Goal: Task Accomplishment & Management: Manage account settings

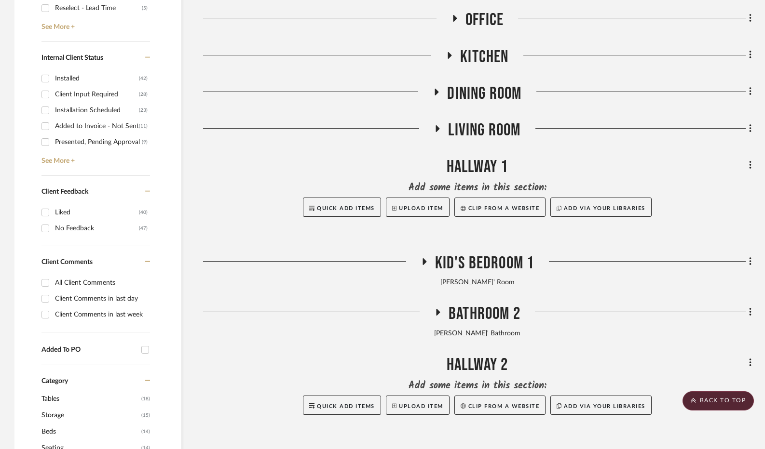
click at [261, 181] on div at bounding box center [324, 169] width 243 height 25
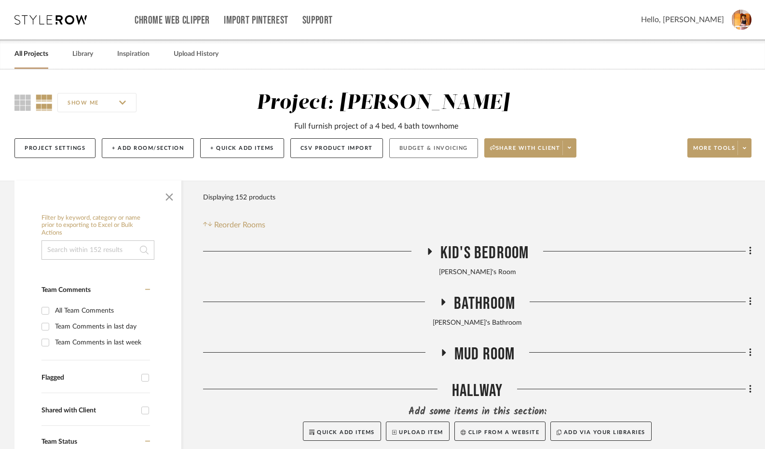
click at [434, 145] on button "Budget & Invoicing" at bounding box center [433, 148] width 89 height 20
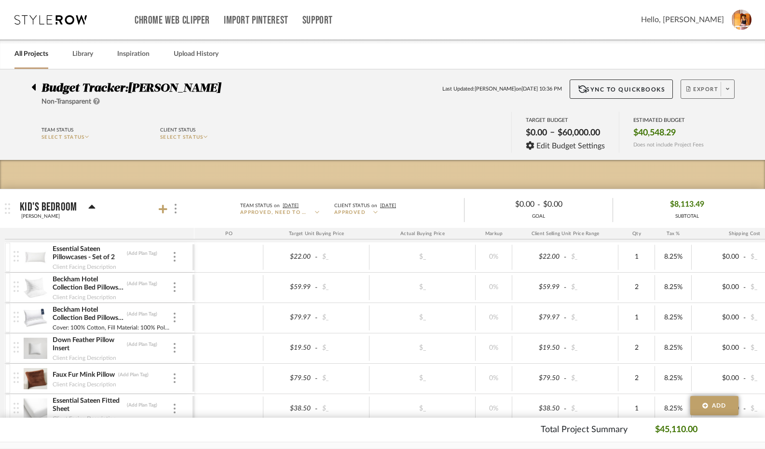
click at [709, 88] on span "Export" at bounding box center [702, 93] width 32 height 14
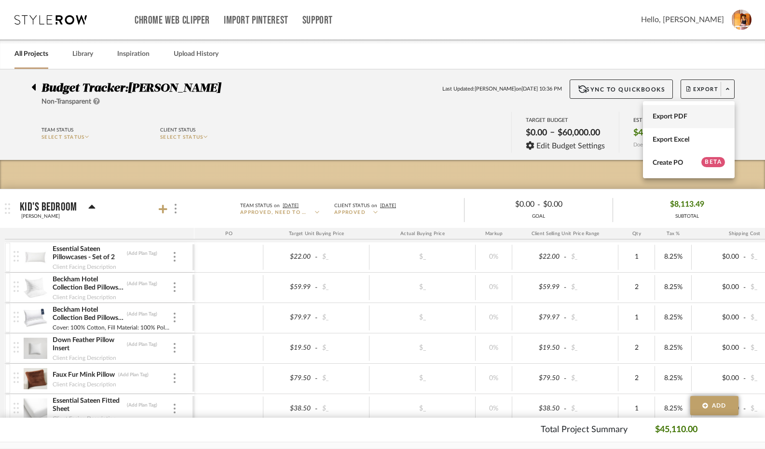
click at [696, 107] on button "Export PDF" at bounding box center [689, 116] width 92 height 23
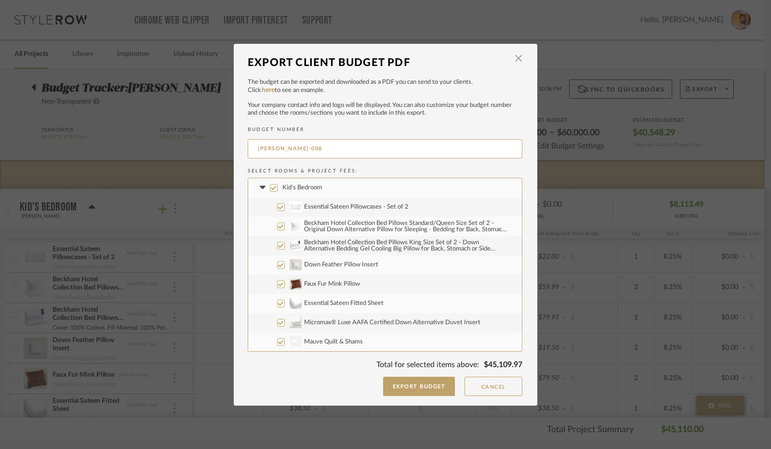
click at [277, 227] on input "Beckham Hotel Collection Bed Pillows Standard/Queen Size Set of 2 - Original Do…" at bounding box center [281, 227] width 8 height 8
checkbox input "false"
click at [277, 227] on input "Beckham Hotel Collection Bed Pillows Standard/Queen Size Set of 2 - Original Do…" at bounding box center [281, 227] width 8 height 8
checkbox input "true"
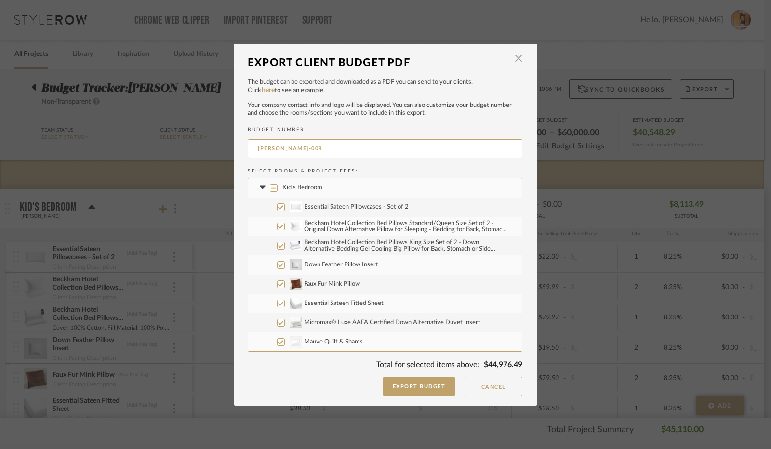
checkbox input "true"
click at [277, 244] on input "Beckham Hotel Collection Bed Pillows King Size Set of 2 - Down Alternative Bedd…" at bounding box center [281, 246] width 8 height 8
checkbox input "false"
drag, startPoint x: 278, startPoint y: 263, endPoint x: 273, endPoint y: 283, distance: 20.8
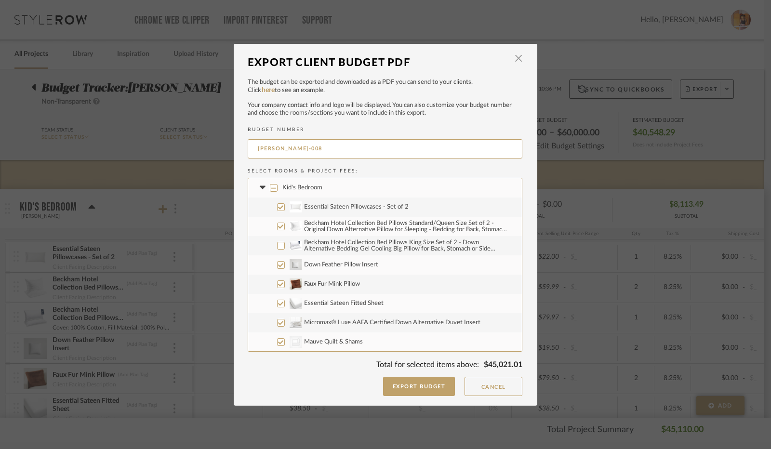
click at [278, 263] on input "Down Feather Pillow Insert" at bounding box center [281, 265] width 8 height 8
checkbox input "false"
click at [273, 284] on label "Faux Fur Mink Pillow" at bounding box center [385, 284] width 274 height 19
click at [277, 284] on input "Faux Fur Mink Pillow" at bounding box center [281, 285] width 8 height 8
checkbox input "false"
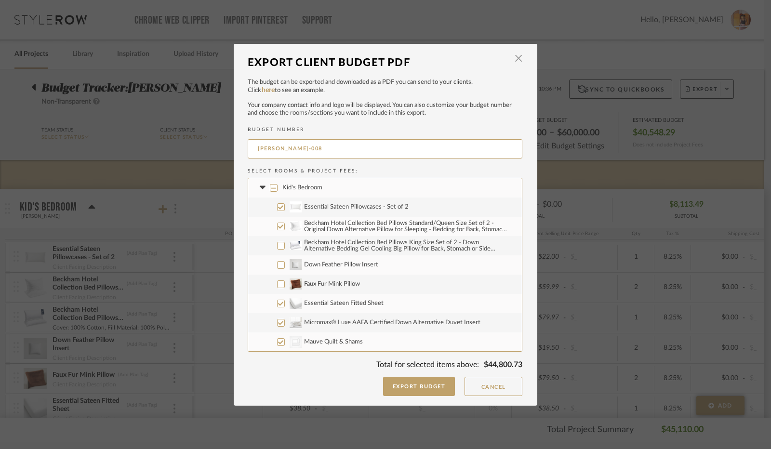
click at [277, 304] on input "Essential Sateen Fitted Sheet" at bounding box center [281, 304] width 8 height 8
checkbox input "false"
click at [279, 323] on input "Micromax® Luxe AAFA Certified Down Alternative Duvet Insert" at bounding box center [281, 323] width 8 height 8
checkbox input "false"
click at [277, 343] on input "CategoryIconBedding Mauve Quilt & Shams" at bounding box center [281, 342] width 8 height 8
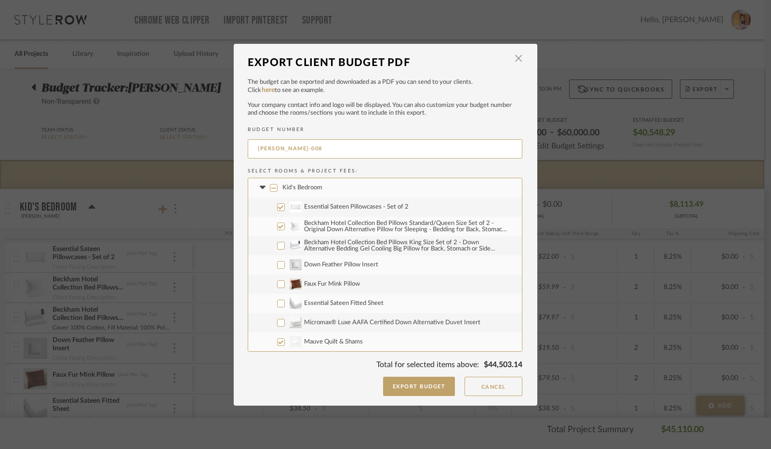
checkbox input "false"
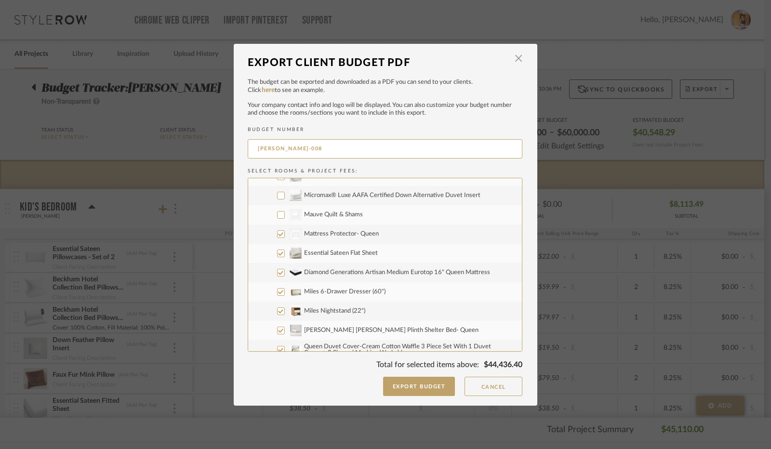
scroll to position [145, 0]
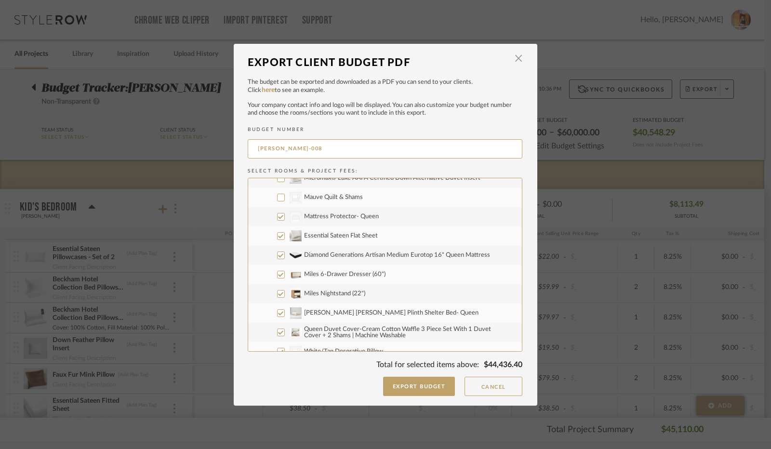
click at [279, 215] on input "CategoryIconBeds Created with Sketch. Mattress Protector- Queen" at bounding box center [281, 217] width 8 height 8
checkbox input "false"
click at [277, 237] on input "Essential Sateen Flat Sheet" at bounding box center [281, 236] width 8 height 8
checkbox input "false"
click at [277, 257] on input "Diamond Generations Artisan Medium Eurotop 16" Queen Mattress" at bounding box center [281, 256] width 8 height 8
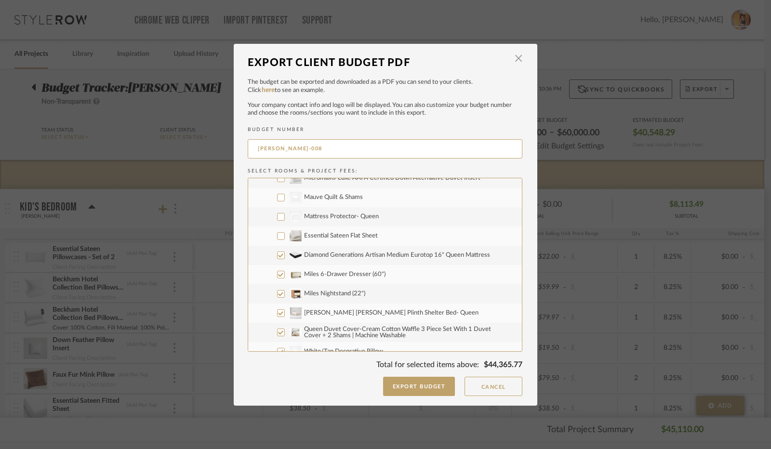
checkbox input "false"
click at [278, 275] on input "Miles 6-Drawer Dresser (60")" at bounding box center [281, 275] width 8 height 8
checkbox input "false"
click at [278, 291] on input "Miles Nightstand (22")" at bounding box center [281, 294] width 8 height 8
checkbox input "false"
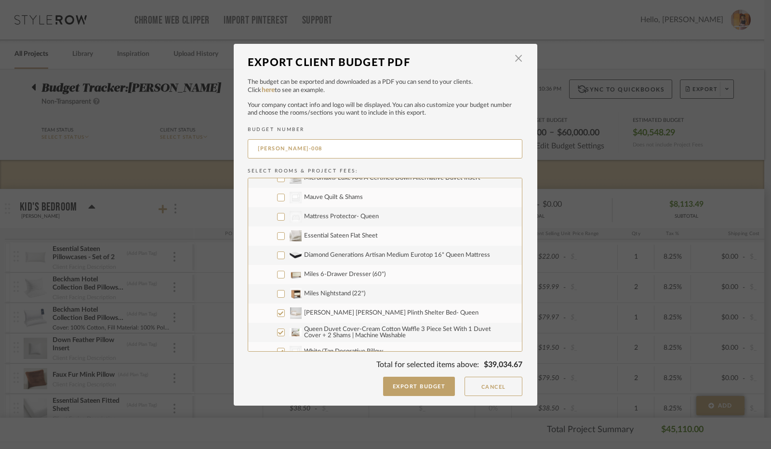
click at [277, 311] on input "[PERSON_NAME] [PERSON_NAME] Plinth Shelter Bed- Queen" at bounding box center [281, 314] width 8 height 8
checkbox input "false"
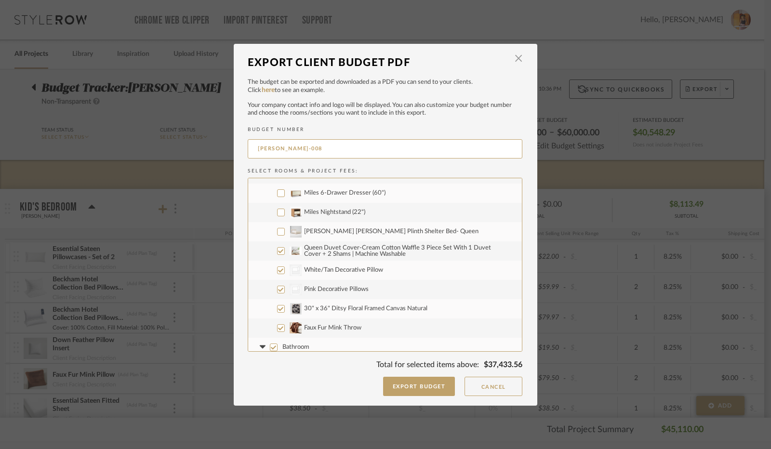
scroll to position [241, 0]
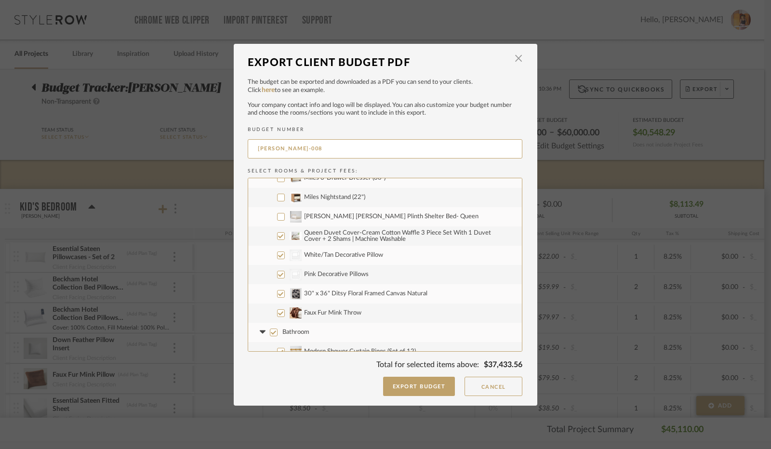
click at [277, 235] on input "Queen Duvet Cover-Cream Cotton Waffle 3 Piece Set With 1 Duvet Cover + 2 Shams …" at bounding box center [281, 236] width 8 height 8
checkbox input "false"
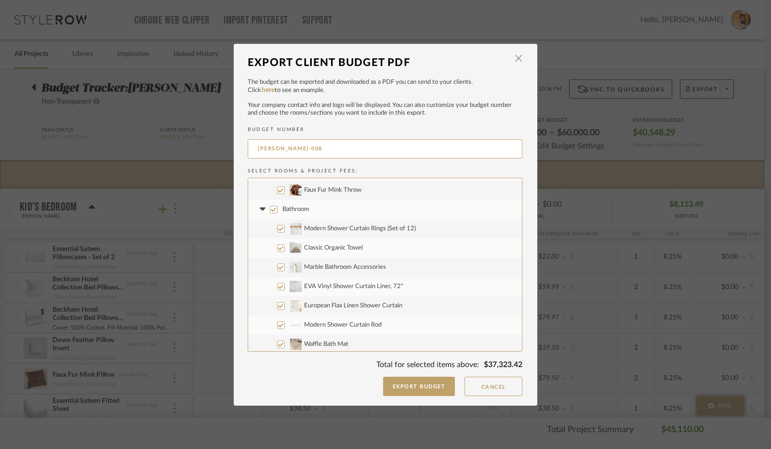
scroll to position [386, 0]
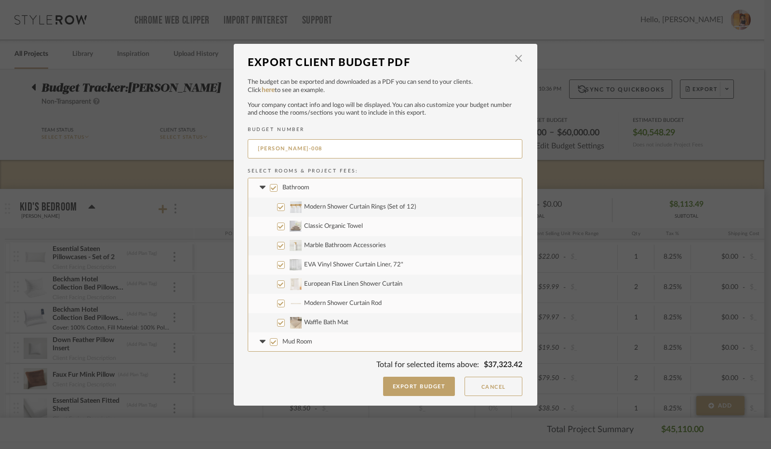
click at [281, 208] on input "Modern Shower Curtain Rings (Set of 12)" at bounding box center [281, 207] width 8 height 8
checkbox input "false"
click at [277, 229] on input "Classic Organic Towel" at bounding box center [281, 227] width 8 height 8
checkbox input "false"
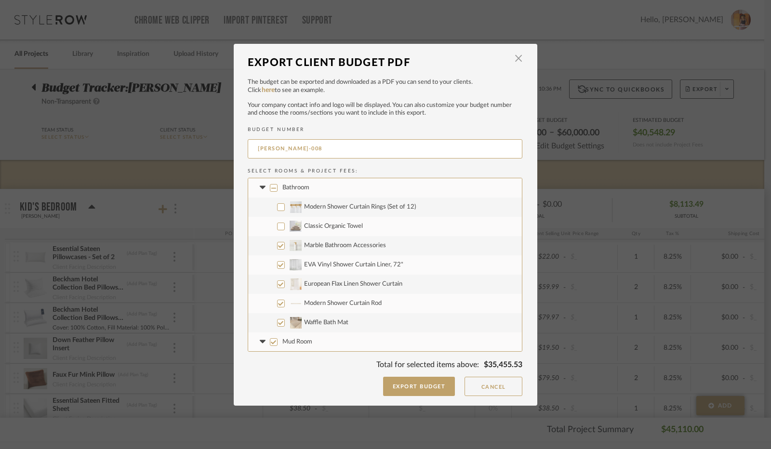
click at [277, 244] on input "Marble Bathroom Accessories" at bounding box center [281, 246] width 8 height 8
checkbox input "false"
click at [277, 265] on input "EVA Vinyl Shower Curtain Liner, 72"" at bounding box center [281, 265] width 8 height 8
checkbox input "false"
click at [278, 287] on input "European Flax Linen Shower Curtain" at bounding box center [281, 285] width 8 height 8
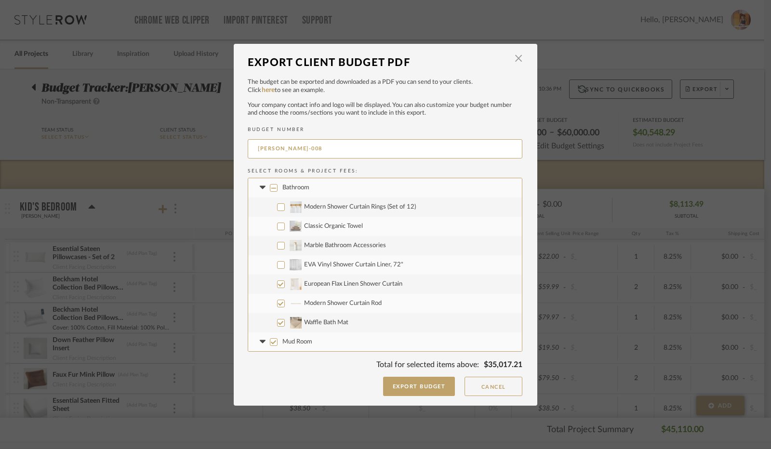
checkbox input "false"
click at [279, 300] on input "Modern Shower Curtain Rod" at bounding box center [281, 304] width 8 height 8
checkbox input "false"
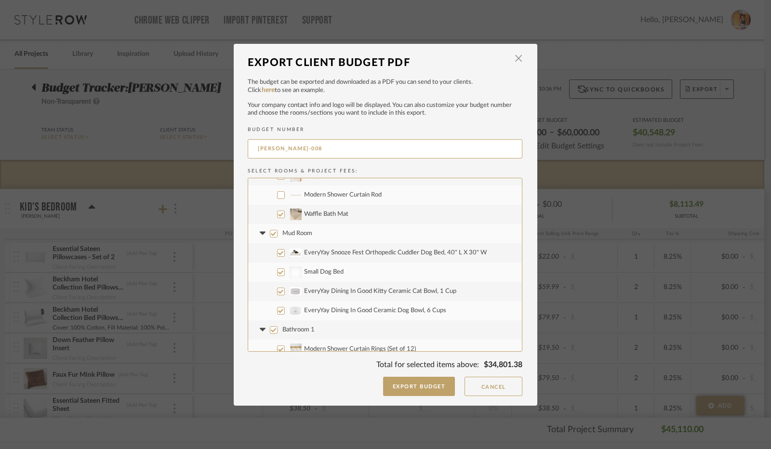
scroll to position [530, 0]
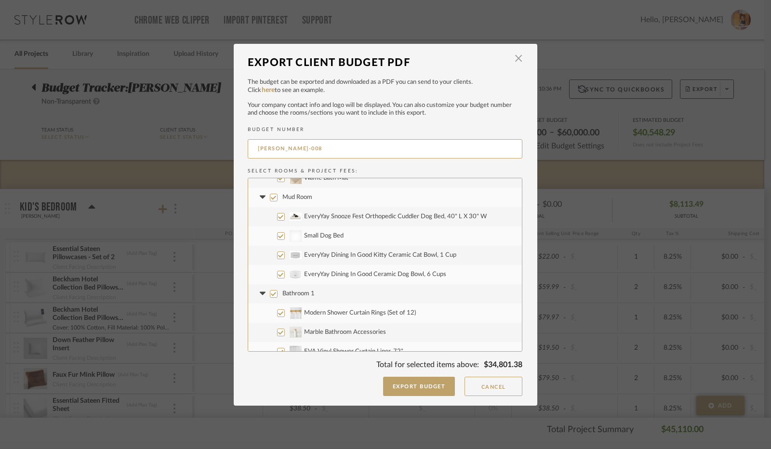
click at [277, 217] on input "EveryYay Snooze Fest Orthopedic Cuddler Dog Bed, 40" L X 30" W" at bounding box center [281, 217] width 8 height 8
checkbox input "false"
click at [277, 253] on input "EveryYay Dining In Good Kitty Ceramic Cat Bowl, 1 Cup" at bounding box center [281, 256] width 8 height 8
checkbox input "false"
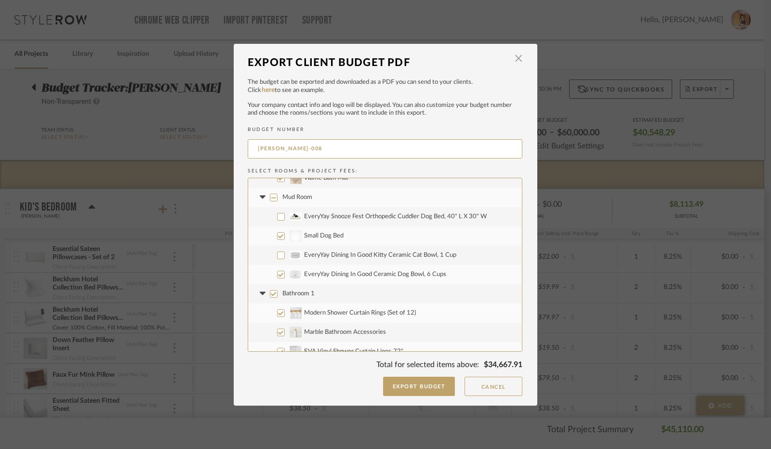
click at [278, 273] on input "EveryYay Dining In Good Ceramic Dog Bowl, 6 Cups" at bounding box center [281, 275] width 8 height 8
checkbox input "false"
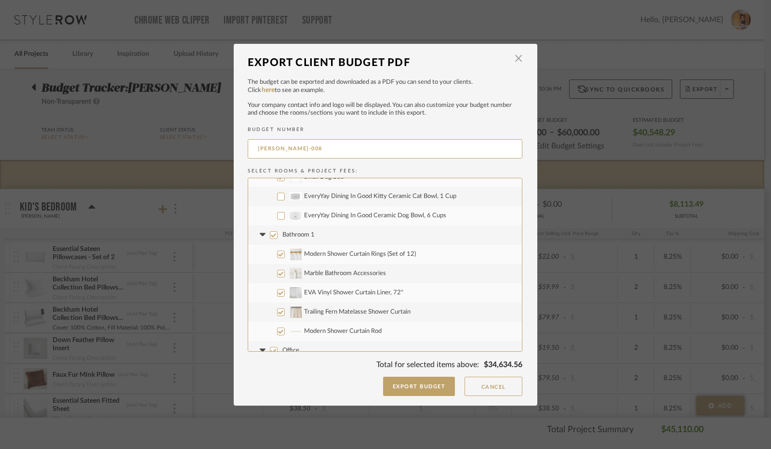
scroll to position [627, 0]
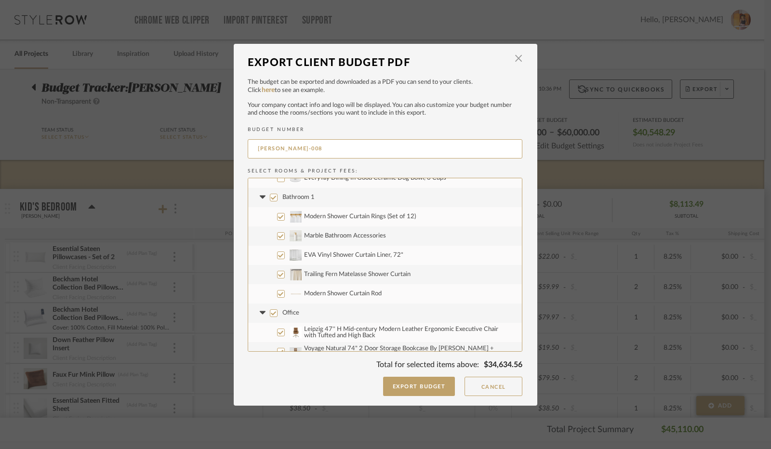
click at [271, 198] on input "Bathroom 1" at bounding box center [274, 198] width 8 height 8
checkbox input "false"
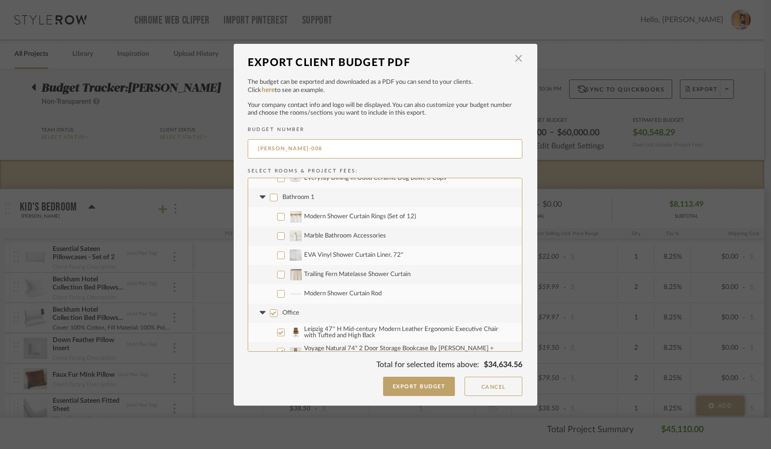
checkbox input "false"
click at [261, 198] on icon at bounding box center [262, 198] width 10 height 4
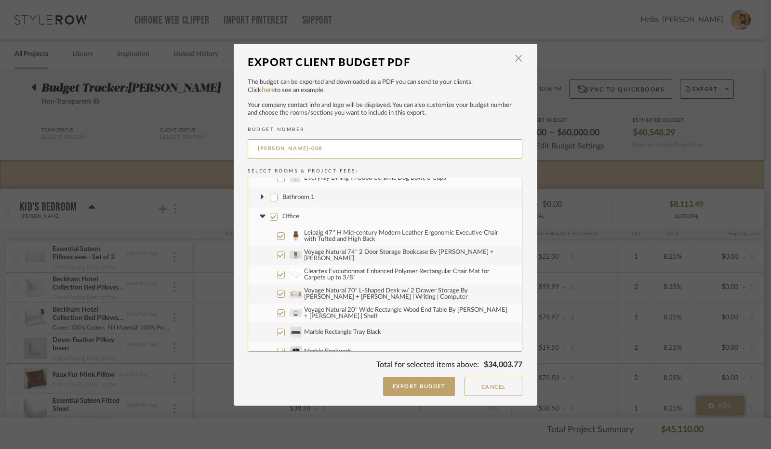
scroll to position [675, 0]
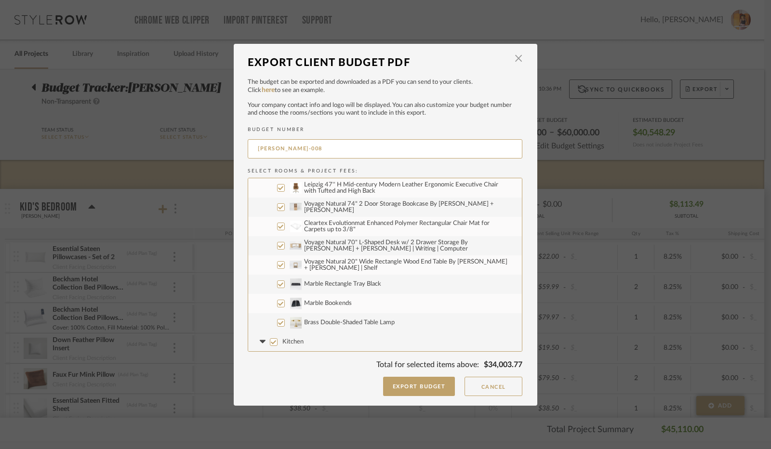
click at [278, 191] on label "Leipzig 47'' H Mid-century Modern Leather Ergonomic Executive Chair with Tufted…" at bounding box center [385, 187] width 274 height 19
click at [278, 191] on input "Leipzig 47'' H Mid-century Modern Leather Ergonomic Executive Chair with Tufted…" at bounding box center [281, 188] width 8 height 8
checkbox input "false"
click at [277, 208] on input "Voyage Natural 74" 2 Door Storage Bookcase By [PERSON_NAME] + [PERSON_NAME]" at bounding box center [281, 207] width 8 height 8
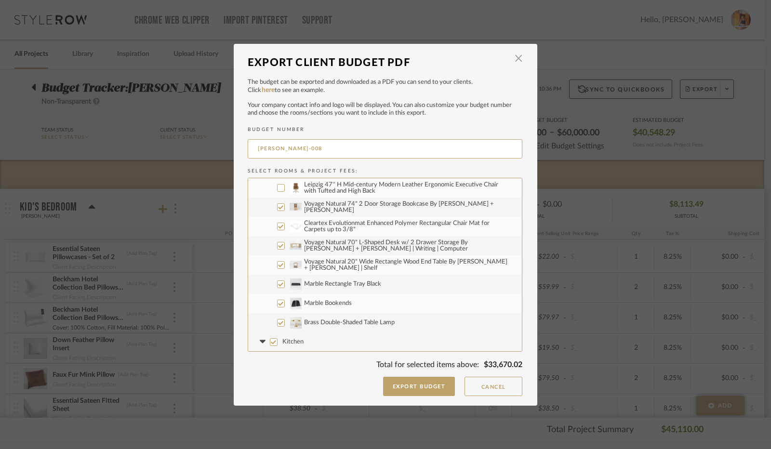
checkbox input "false"
click at [277, 227] on input "Cleartex Evolutionmat Enhanced Polymer Rectangular Chair Mat for Carpets up to …" at bounding box center [281, 227] width 8 height 8
checkbox input "false"
click at [278, 247] on input "Voyage Natural 70" L-Shaped Desk w/ 2 Drawer Storage By [PERSON_NAME] + [PERSON…" at bounding box center [281, 246] width 8 height 8
checkbox input "false"
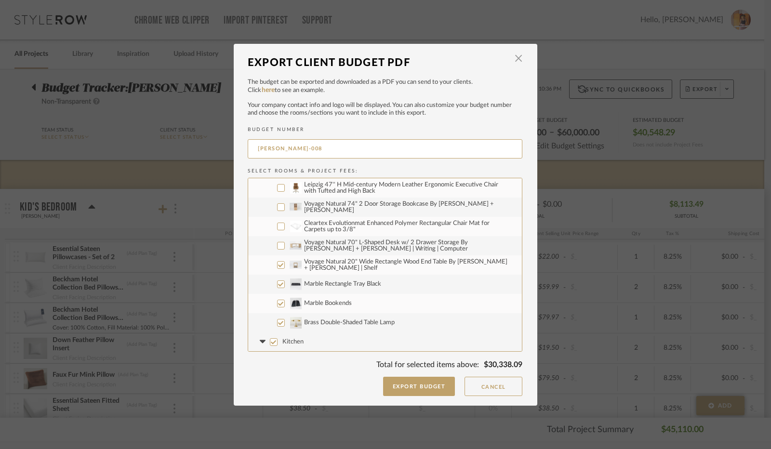
click at [278, 265] on input "Voyage Natural 20" Wide Rectangle Wood End Table By [PERSON_NAME] + [PERSON_NAM…" at bounding box center [281, 265] width 8 height 8
checkbox input "false"
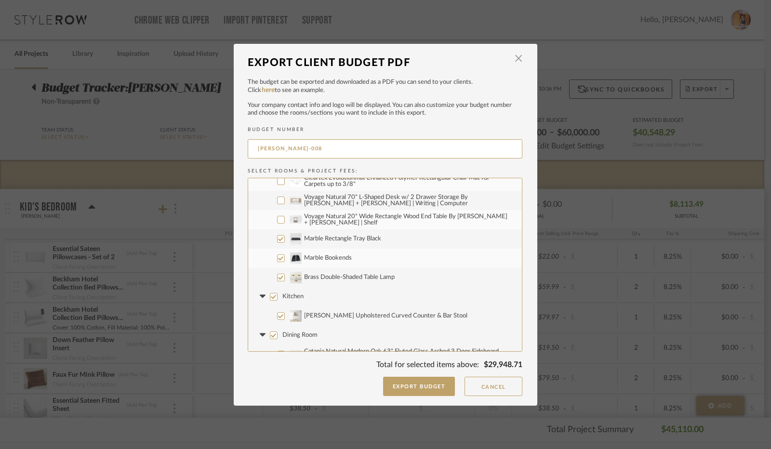
scroll to position [771, 0]
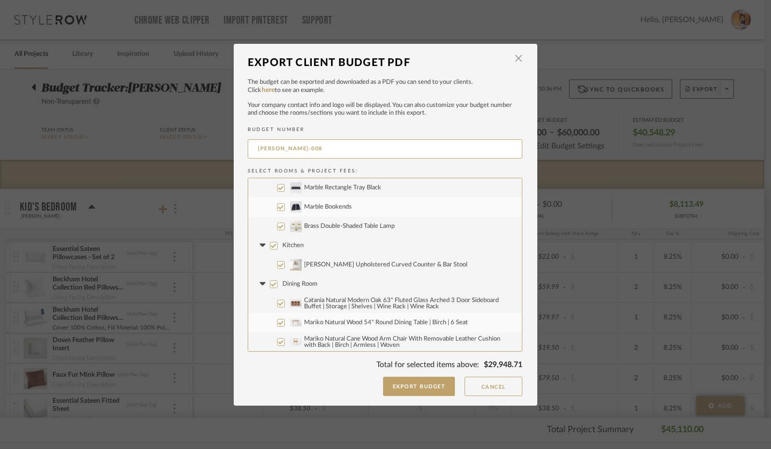
click at [270, 244] on input "Kitchen" at bounding box center [274, 246] width 8 height 8
checkbox input "false"
click at [261, 245] on icon at bounding box center [262, 246] width 10 height 4
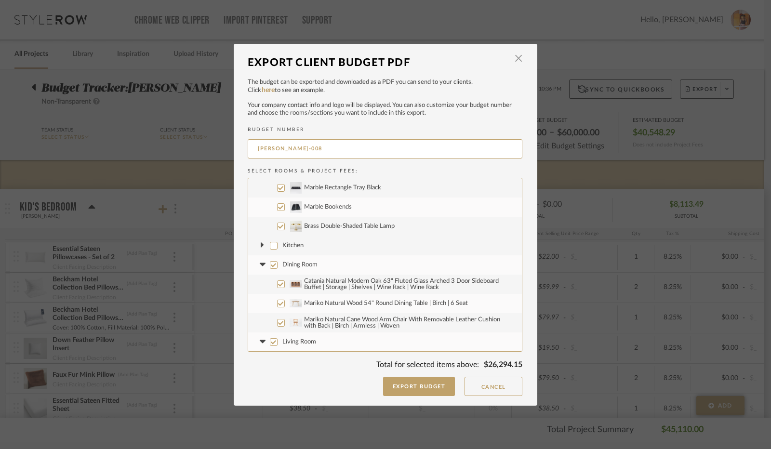
scroll to position [820, 0]
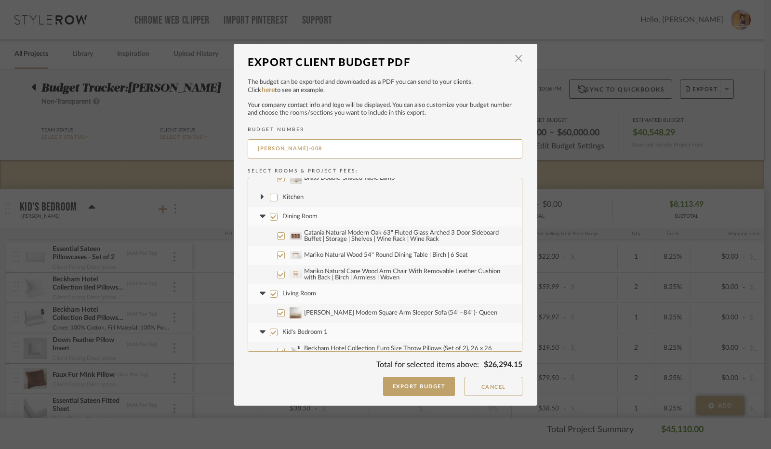
click at [272, 215] on input "Dining Room" at bounding box center [274, 217] width 8 height 8
checkbox input "false"
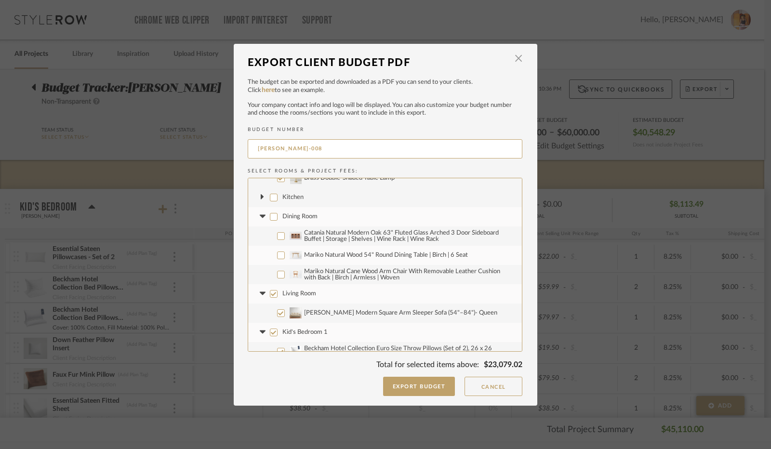
click at [261, 215] on icon at bounding box center [262, 216] width 6 height 3
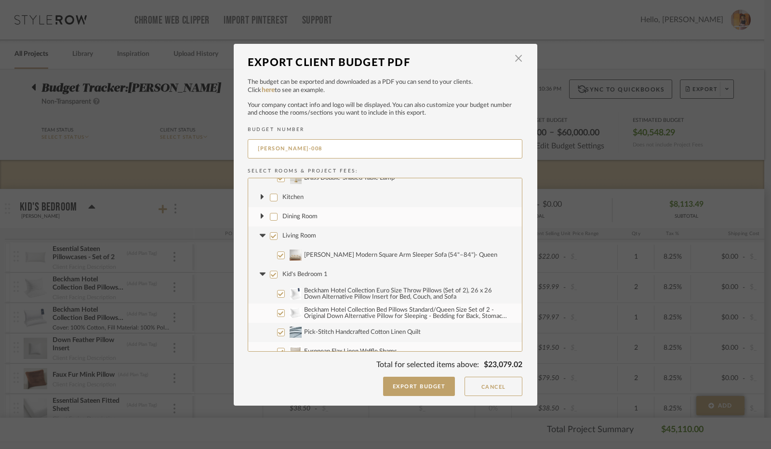
scroll to position [868, 0]
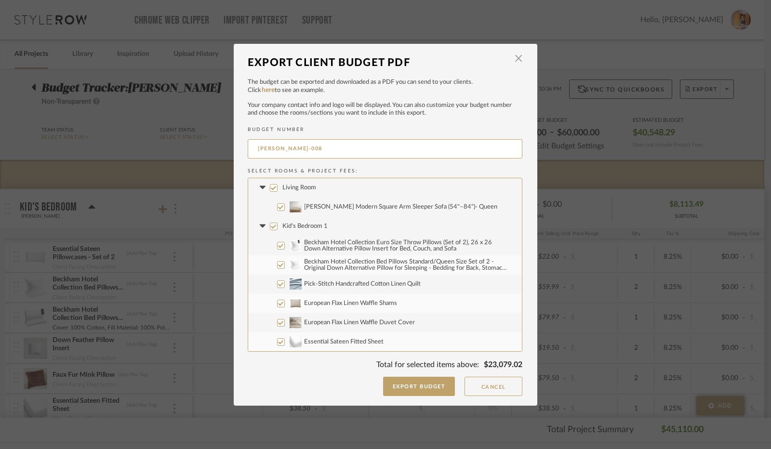
click at [271, 188] on input "Living Room" at bounding box center [274, 188] width 8 height 8
checkbox input "false"
click at [262, 188] on icon at bounding box center [262, 188] width 10 height 4
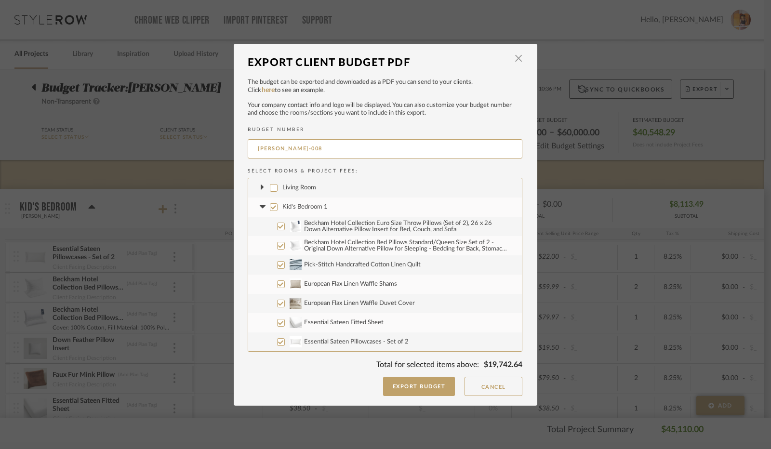
click at [271, 207] on input "Kid's Bedroom 1" at bounding box center [274, 207] width 8 height 8
checkbox input "false"
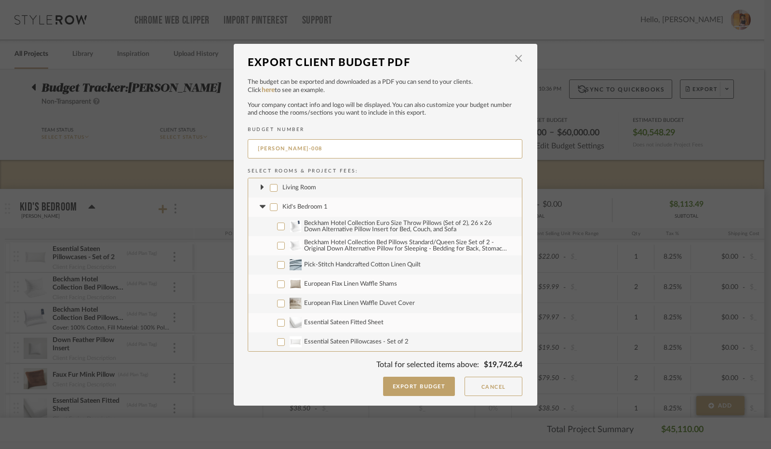
checkbox input "false"
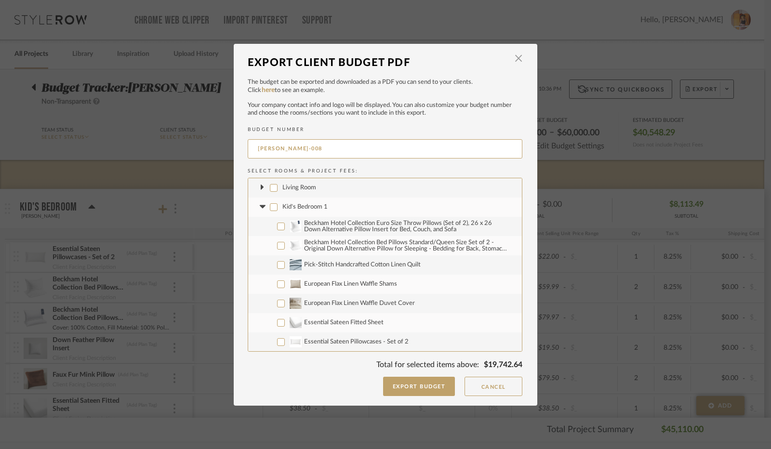
checkbox input "false"
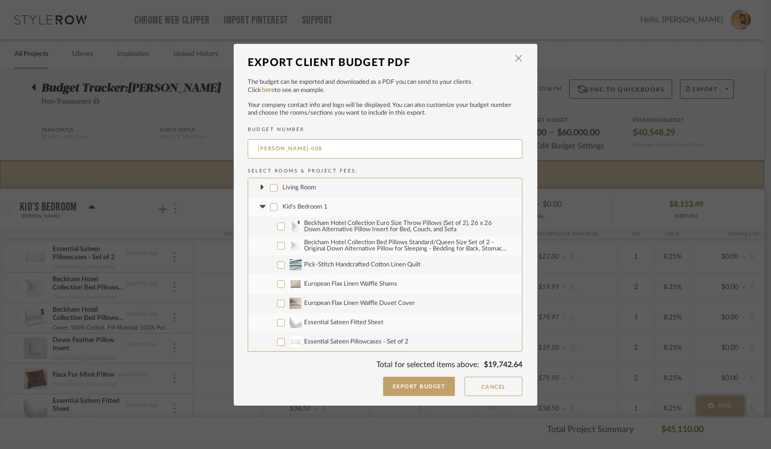
checkbox input "false"
click at [260, 207] on icon at bounding box center [262, 206] width 6 height 3
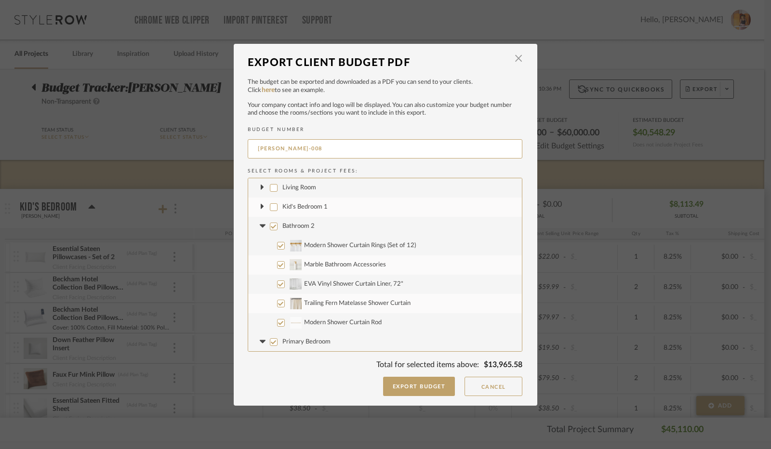
click at [277, 245] on input "Modern Shower Curtain Rings (Set of 12)" at bounding box center [281, 246] width 8 height 8
checkbox input "false"
click at [277, 264] on input "Marble Bathroom Accessories" at bounding box center [281, 265] width 8 height 8
checkbox input "false"
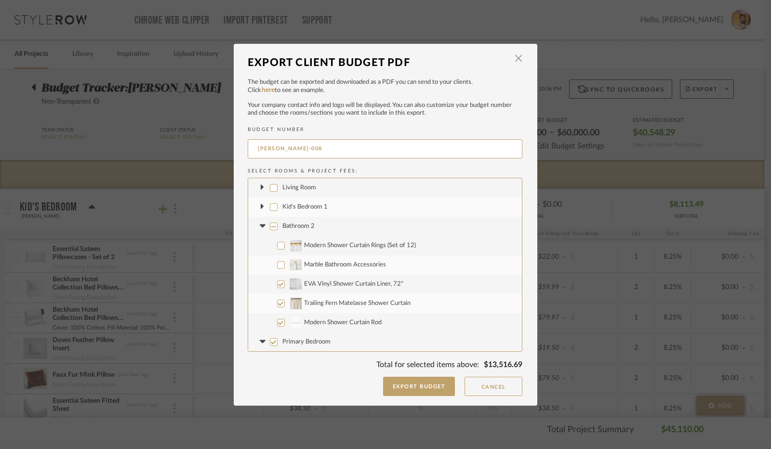
click at [278, 284] on input "EVA Vinyl Shower Curtain Liner, 72"" at bounding box center [281, 285] width 8 height 8
checkbox input "false"
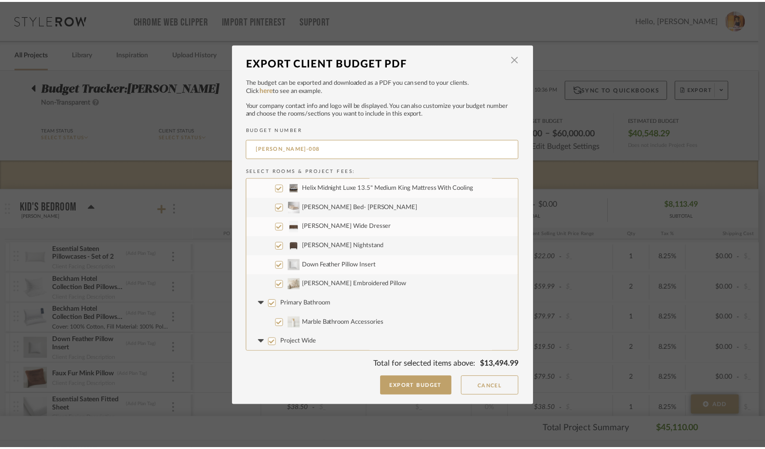
scroll to position [964, 0]
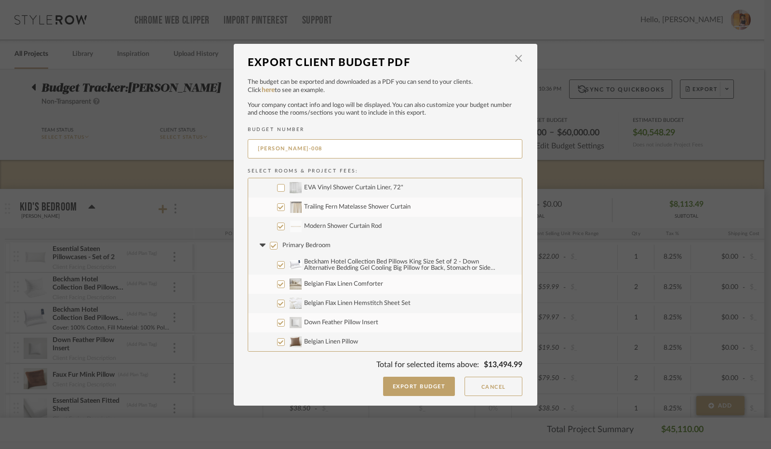
drag, startPoint x: 495, startPoint y: 382, endPoint x: 317, endPoint y: 98, distance: 335.2
click at [495, 382] on button "Cancel" at bounding box center [494, 386] width 58 height 19
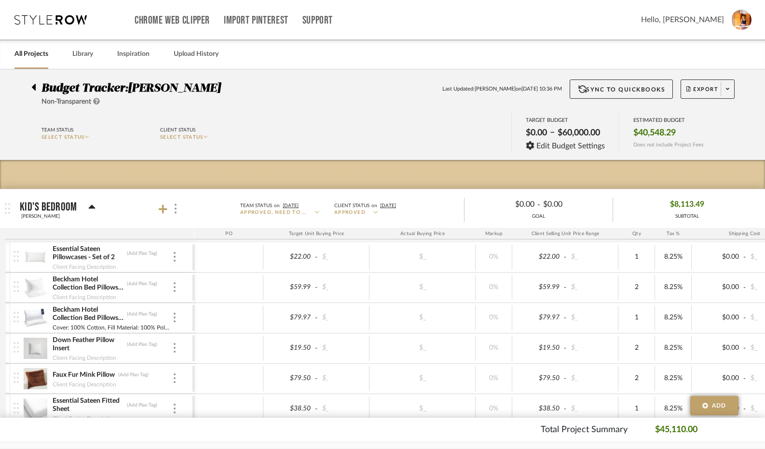
click at [35, 90] on icon at bounding box center [34, 87] width 4 height 7
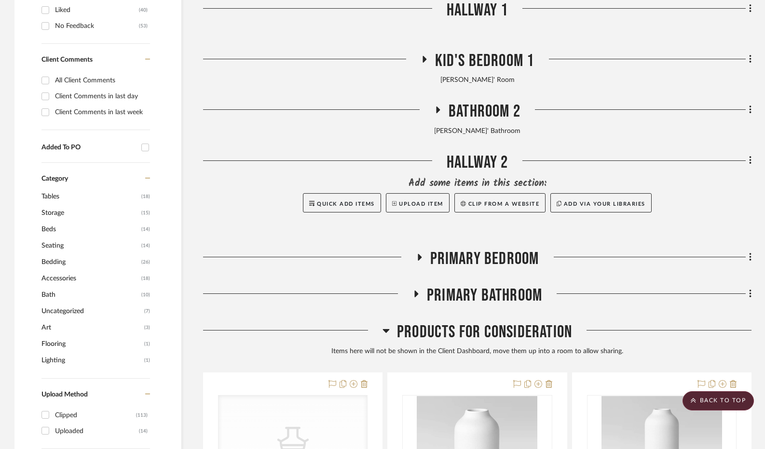
scroll to position [723, 0]
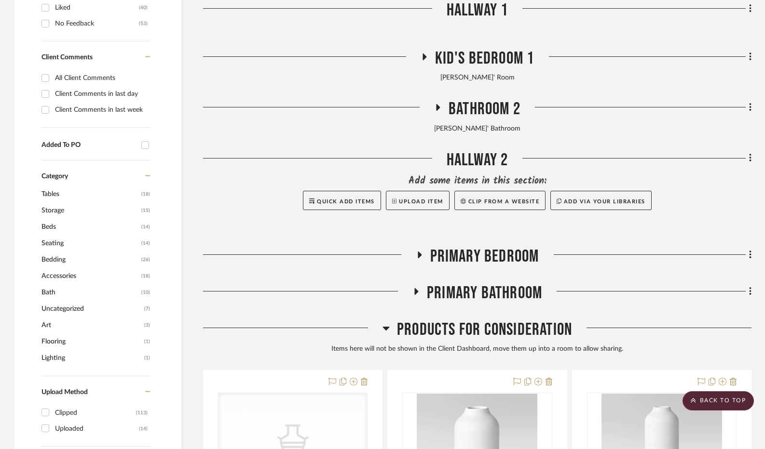
click at [438, 110] on icon at bounding box center [438, 107] width 12 height 7
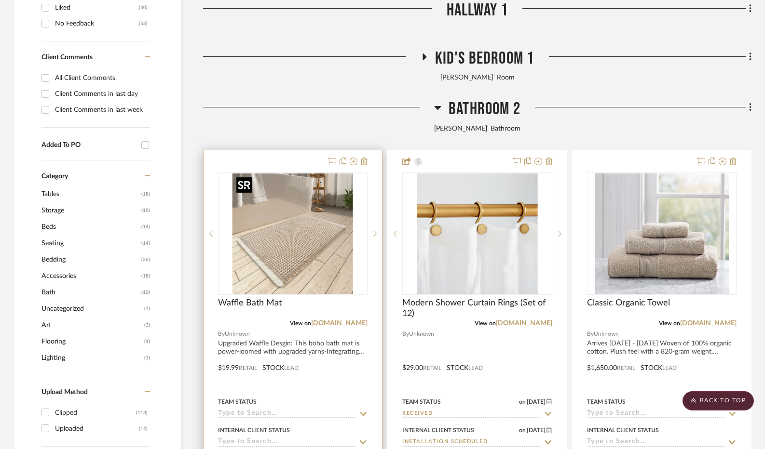
click at [0, 0] on img at bounding box center [0, 0] width 0 height 0
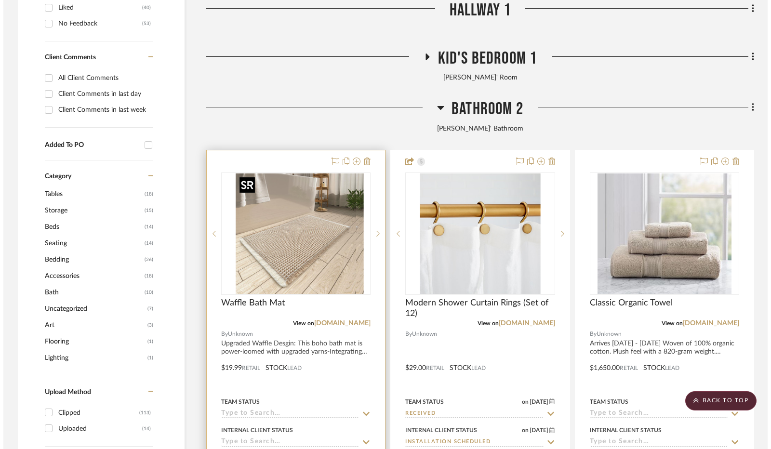
scroll to position [0, 0]
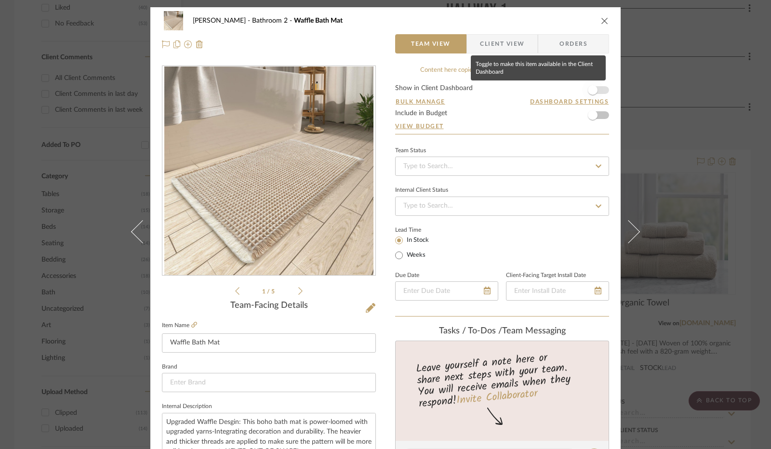
click at [596, 84] on span "button" at bounding box center [592, 90] width 21 height 21
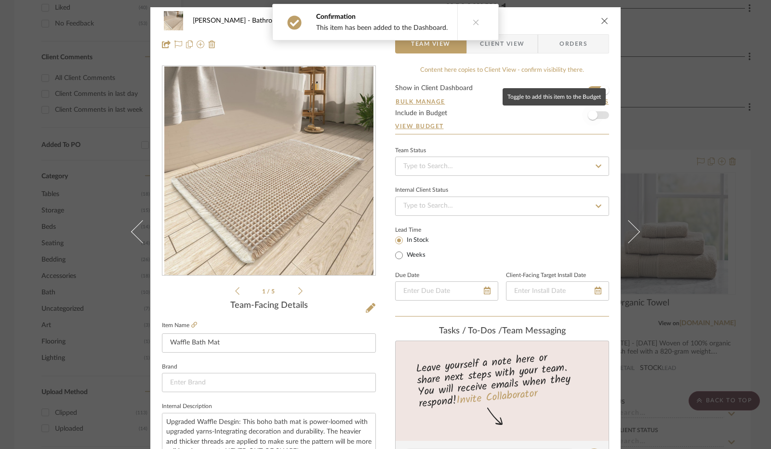
click at [594, 112] on span "button" at bounding box center [592, 115] width 21 height 21
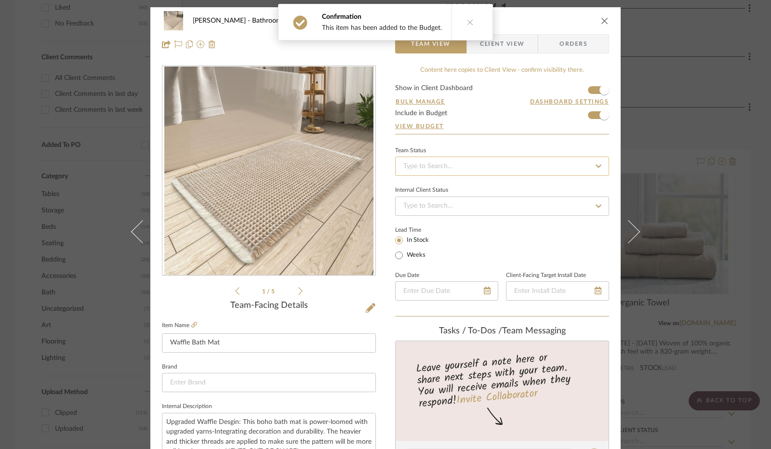
click at [448, 165] on input at bounding box center [502, 166] width 214 height 19
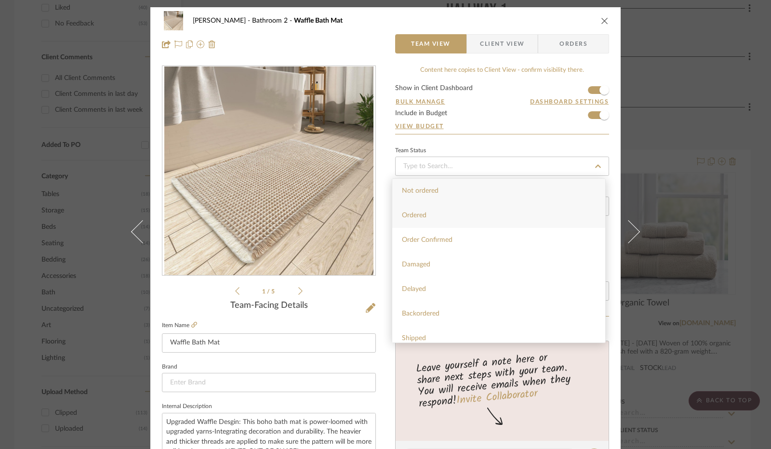
click at [429, 214] on div "Ordered" at bounding box center [498, 215] width 213 height 25
type input "[DATE]"
type input "Ordered"
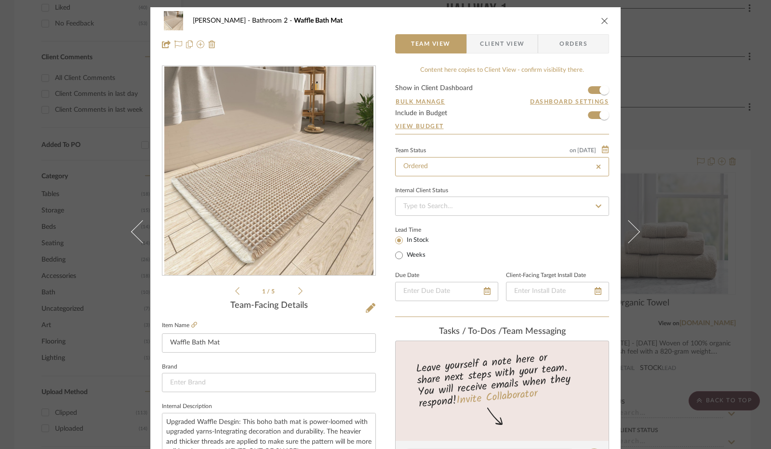
type input "[DATE]"
type input "Ordered"
click at [448, 209] on input at bounding box center [502, 206] width 214 height 19
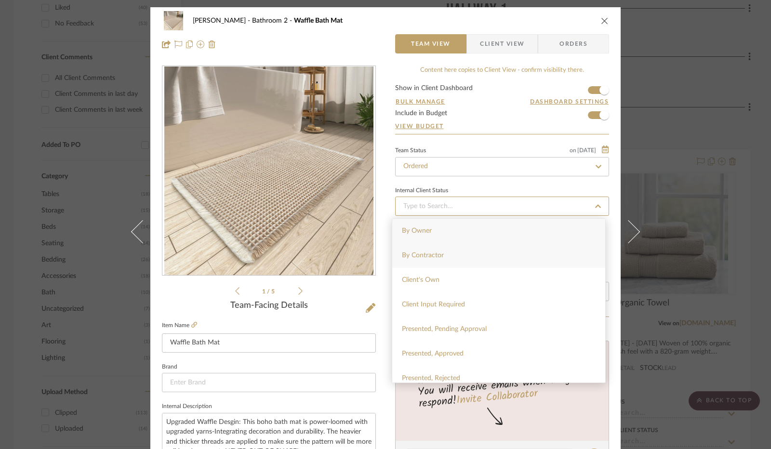
scroll to position [48, 0]
click at [444, 348] on div "Added to Invoice - Not Sent" at bounding box center [498, 355] width 213 height 25
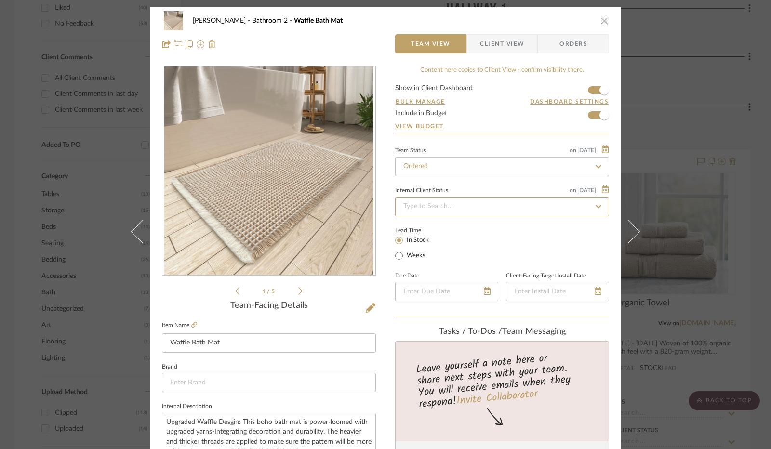
type input "[DATE]"
type input "Added to Invoice - Not Sent"
type input "[DATE]"
type input "Added to Invoice - Not Sent"
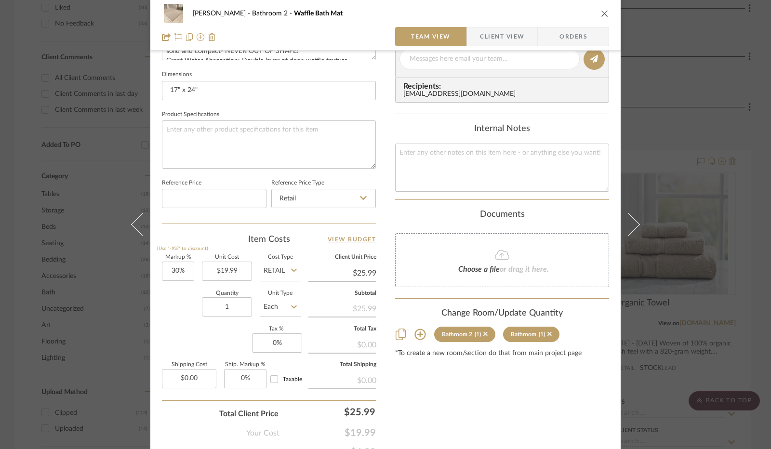
scroll to position [434, 0]
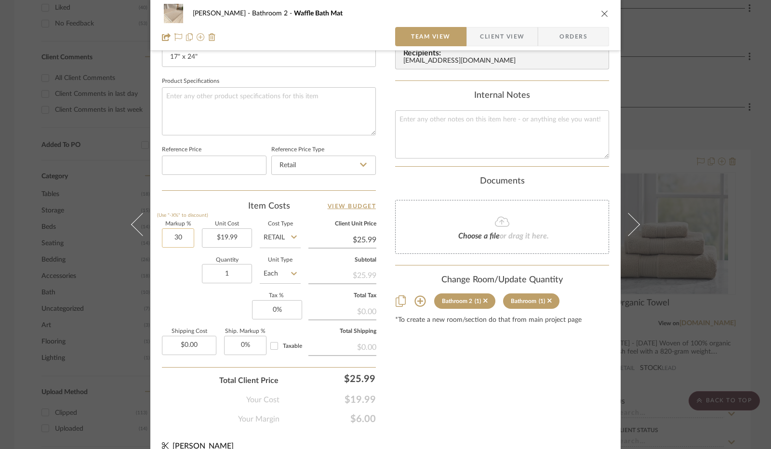
click at [164, 237] on input "30" at bounding box center [178, 238] width 32 height 19
type input "0%"
click at [179, 276] on div "Quantity 1 Unit Type Each" at bounding box center [231, 275] width 139 height 34
type input "$19.99"
click at [275, 309] on input "0" at bounding box center [277, 309] width 50 height 19
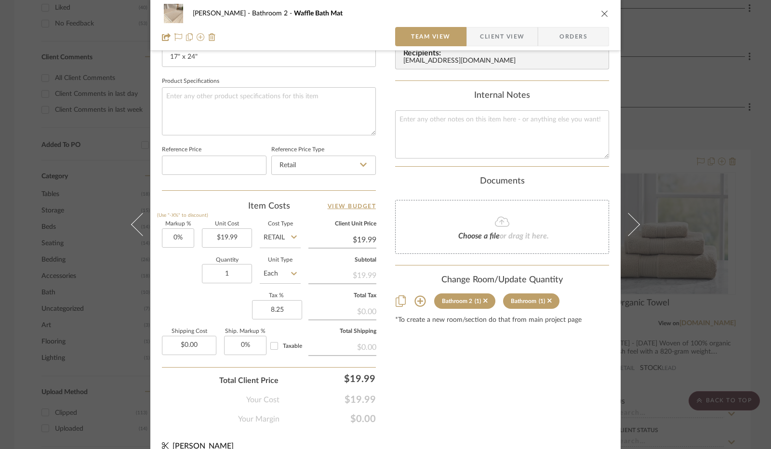
type input "8.25%"
click at [235, 305] on div "Markup % (Use "-X%" to discount) 0% Unit Cost $19.99 Cost Type Retail Client Un…" at bounding box center [269, 292] width 214 height 141
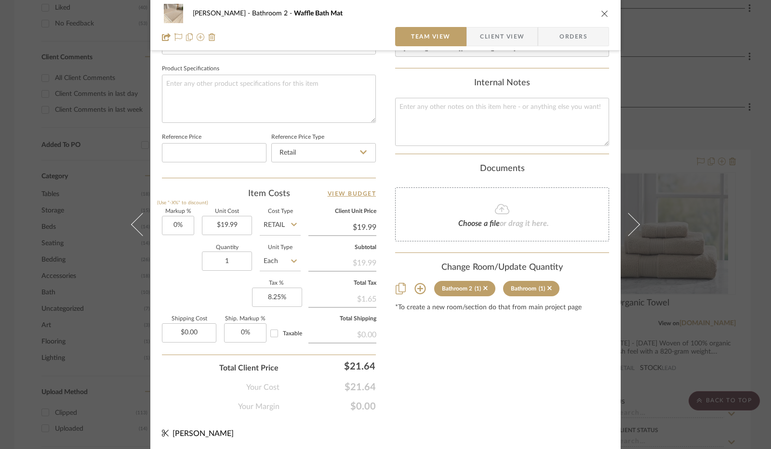
click at [506, 42] on span "Client View" at bounding box center [502, 36] width 44 height 19
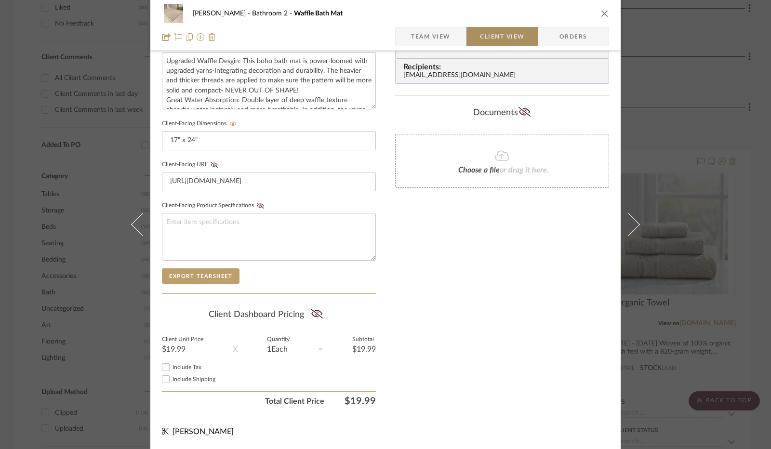
scroll to position [357, 0]
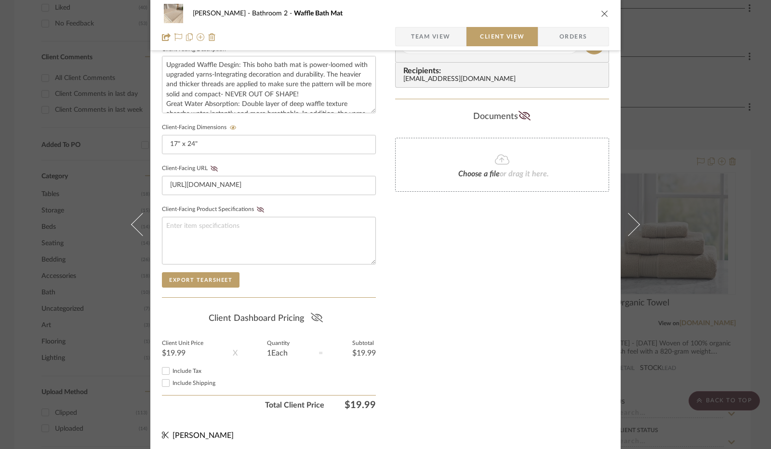
click at [317, 313] on icon at bounding box center [317, 318] width 12 height 10
click at [162, 370] on input "Include Tax" at bounding box center [166, 371] width 12 height 12
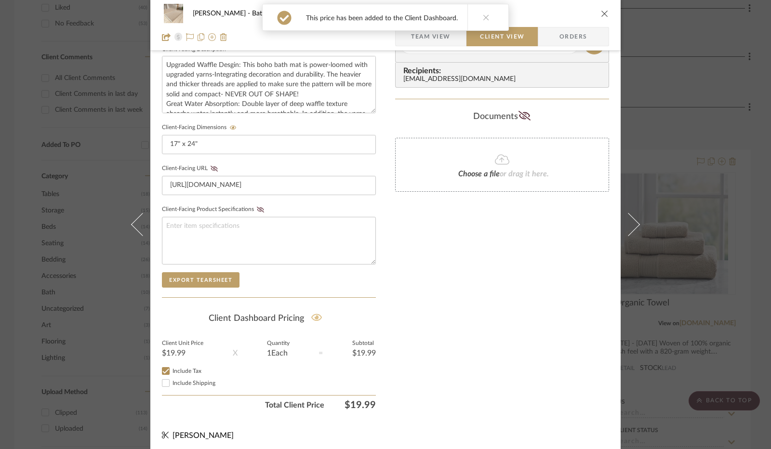
checkbox input "true"
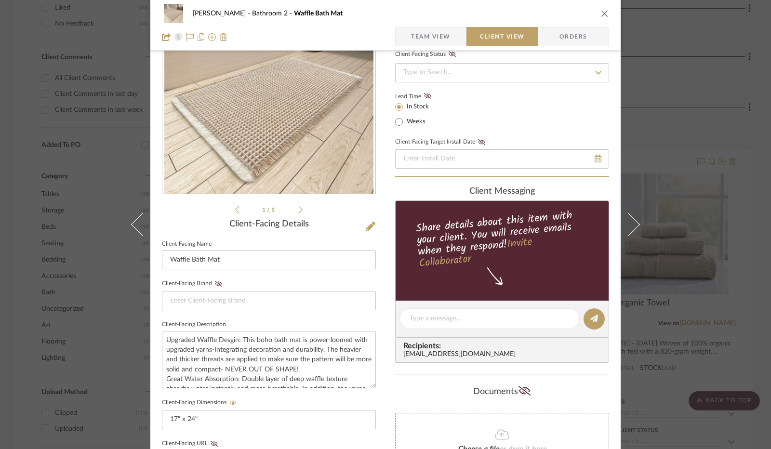
scroll to position [0, 0]
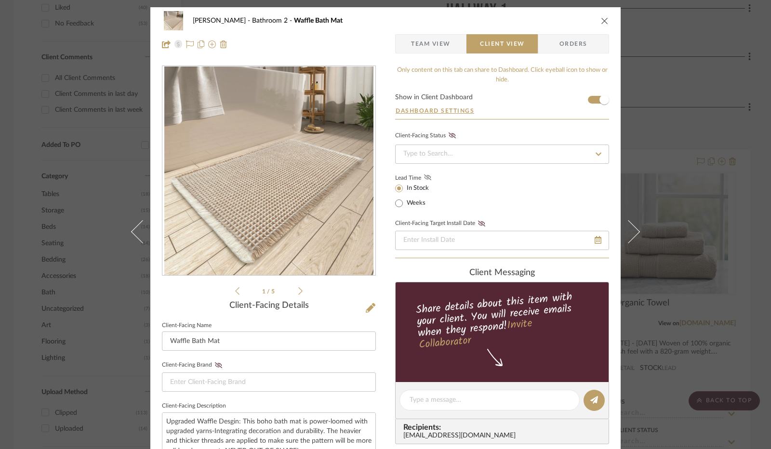
click at [424, 178] on icon at bounding box center [427, 178] width 7 height 6
click at [435, 153] on input at bounding box center [502, 154] width 214 height 19
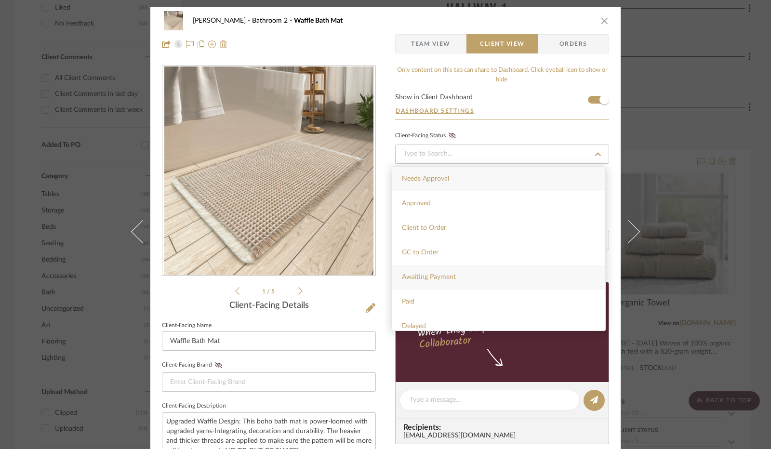
click at [439, 276] on span "Awaiting Payment" at bounding box center [429, 277] width 54 height 7
type input "[DATE]"
type input "Awaiting Payment"
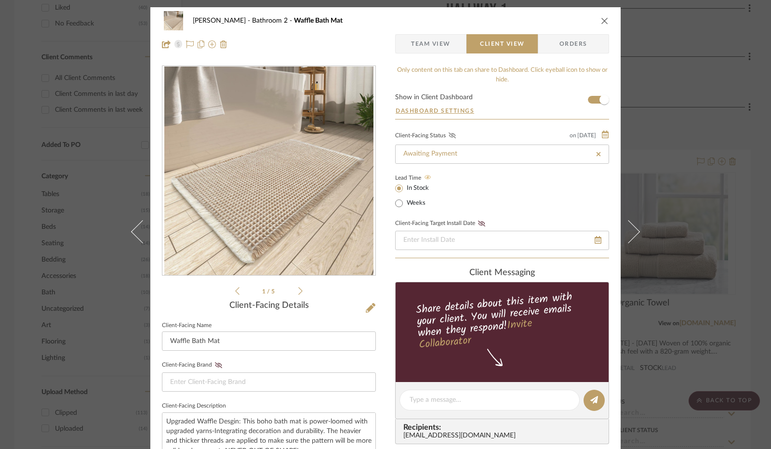
click at [449, 136] on icon at bounding box center [452, 136] width 7 height 6
click at [601, 19] on icon "close" at bounding box center [605, 21] width 8 height 8
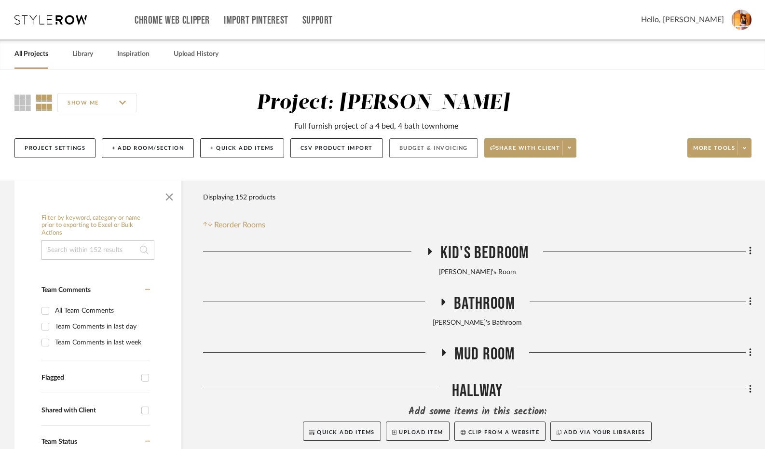
click at [446, 143] on button "Budget & Invoicing" at bounding box center [433, 148] width 89 height 20
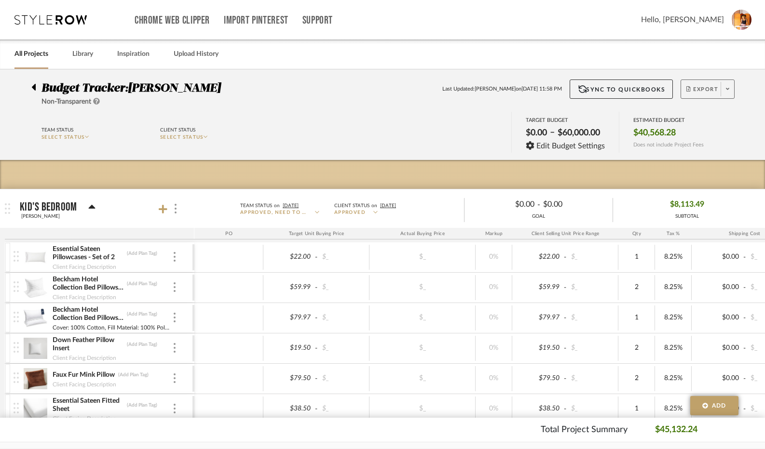
click at [695, 98] on span "Export" at bounding box center [702, 93] width 32 height 14
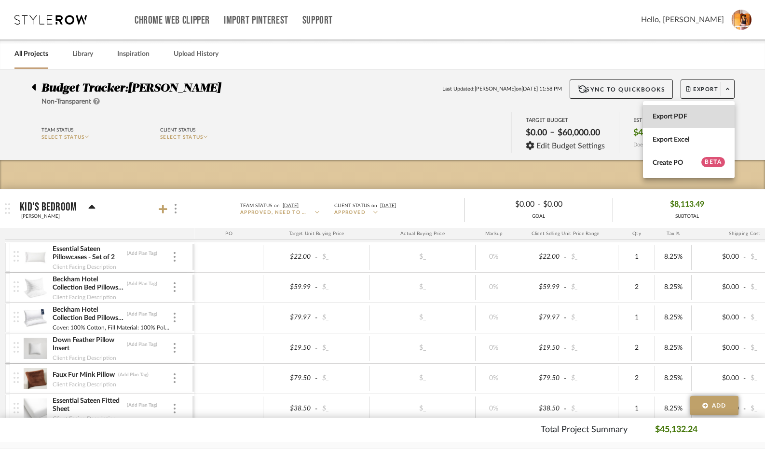
click at [684, 112] on button "Export PDF" at bounding box center [689, 116] width 92 height 23
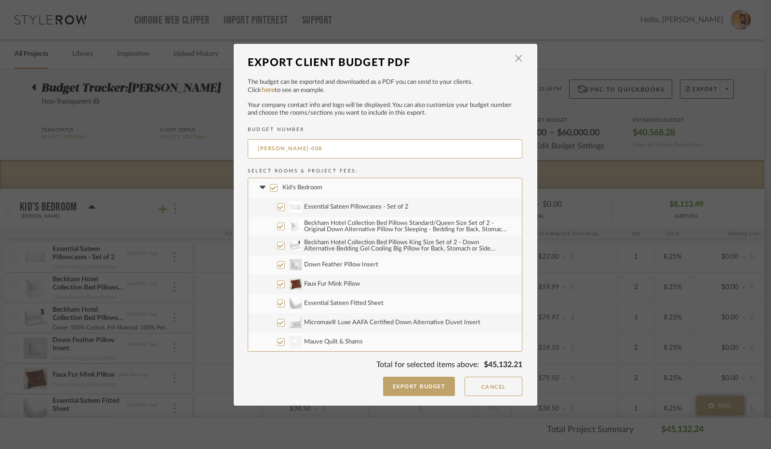
click at [277, 245] on input "Beckham Hotel Collection Bed Pillows King Size Set of 2 - Down Alternative Bedd…" at bounding box center [281, 246] width 8 height 8
checkbox input "false"
click at [278, 264] on input "Down Feather Pillow Insert" at bounding box center [281, 265] width 8 height 8
checkbox input "false"
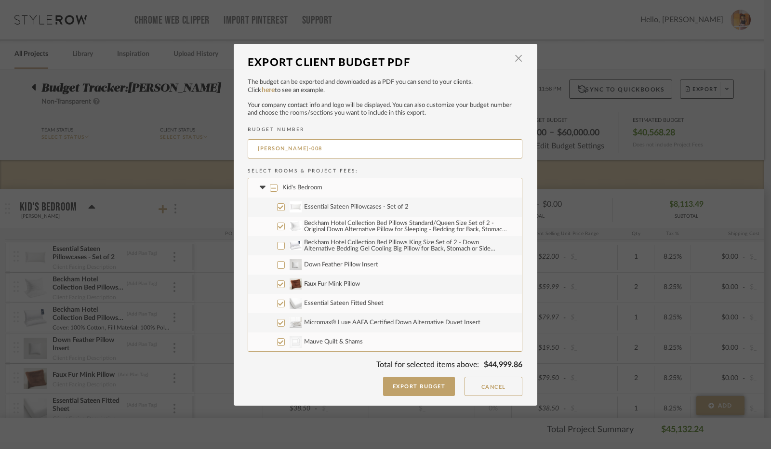
click at [277, 283] on input "Faux Fur Mink Pillow" at bounding box center [281, 285] width 8 height 8
checkbox input "false"
click at [279, 306] on input "Essential Sateen Fitted Sheet" at bounding box center [281, 304] width 8 height 8
checkbox input "false"
click at [279, 321] on input "Micromax® Luxe AAFA Certified Down Alternative Duvet Insert" at bounding box center [281, 323] width 8 height 8
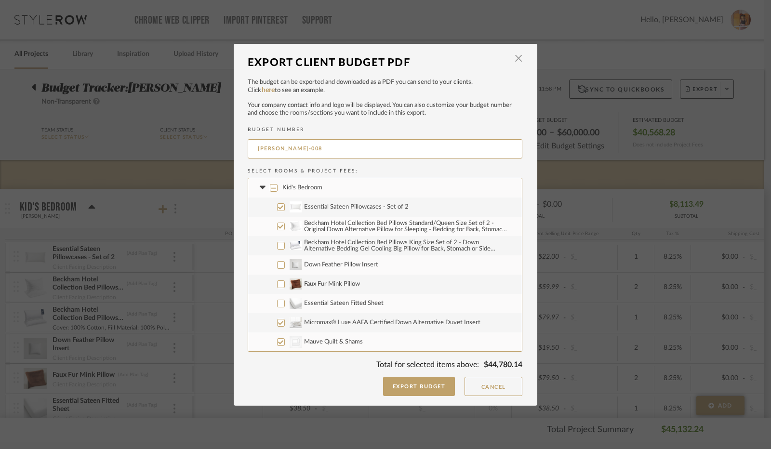
checkbox input "false"
click at [278, 342] on input "CategoryIconBedding Mauve Quilt & Shams" at bounding box center [281, 342] width 8 height 8
checkbox input "false"
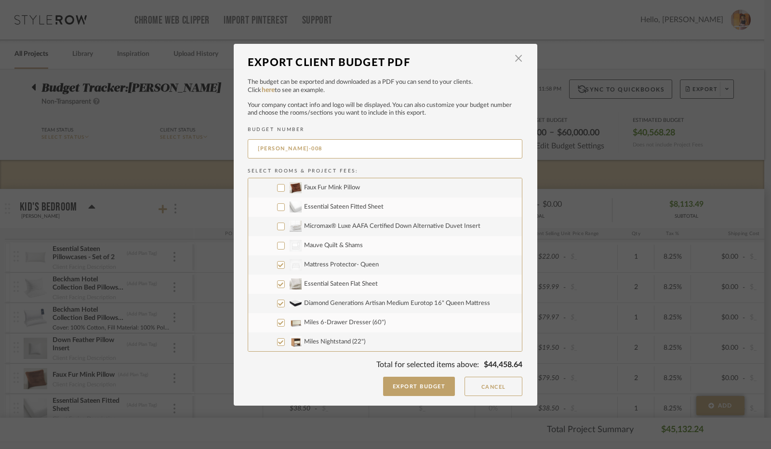
scroll to position [145, 0]
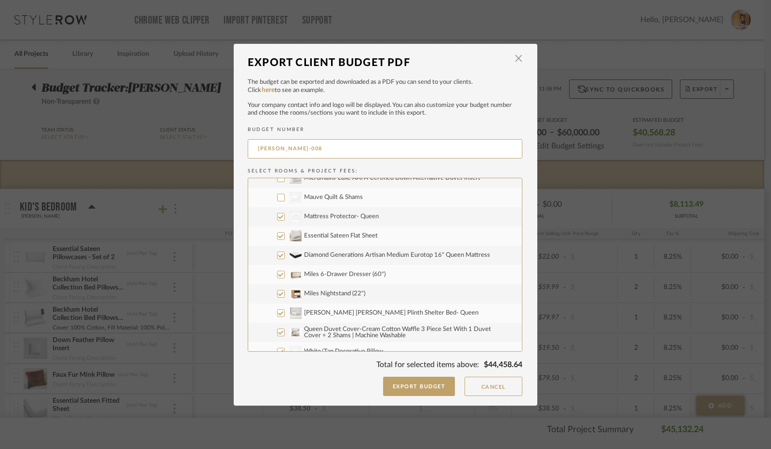
click at [278, 215] on input "CategoryIconBeds Created with Sketch. Mattress Protector- Queen" at bounding box center [281, 217] width 8 height 8
checkbox input "false"
click at [277, 236] on input "Essential Sateen Flat Sheet" at bounding box center [281, 236] width 8 height 8
checkbox input "false"
click at [277, 257] on input "Diamond Generations Artisan Medium Eurotop 16" Queen Mattress" at bounding box center [281, 256] width 8 height 8
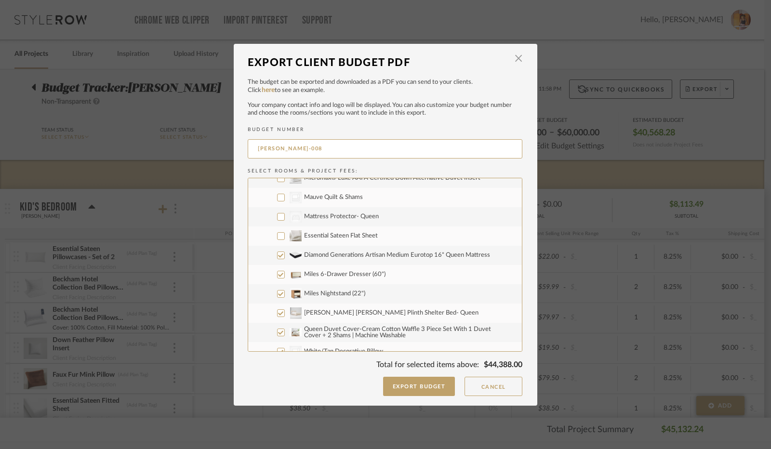
checkbox input "false"
click at [278, 271] on input "Miles 6-Drawer Dresser (60")" at bounding box center [281, 275] width 8 height 8
checkbox input "false"
click at [278, 294] on input "Miles Nightstand (22")" at bounding box center [281, 294] width 8 height 8
checkbox input "false"
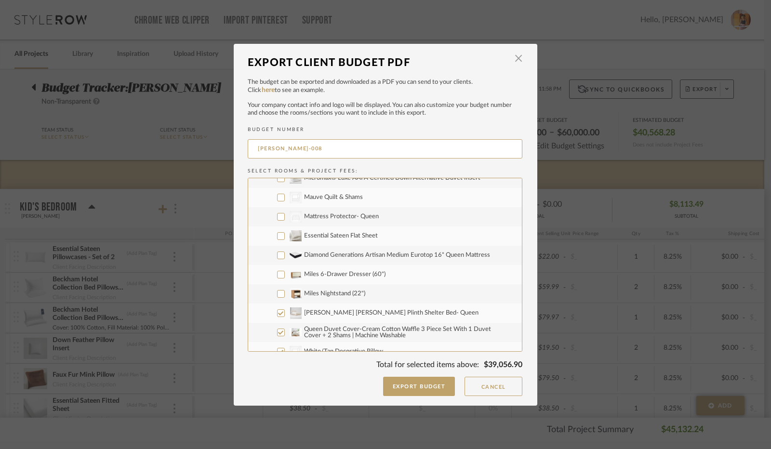
click at [277, 316] on input "[PERSON_NAME] [PERSON_NAME] Plinth Shelter Bed- Queen" at bounding box center [281, 314] width 8 height 8
checkbox input "false"
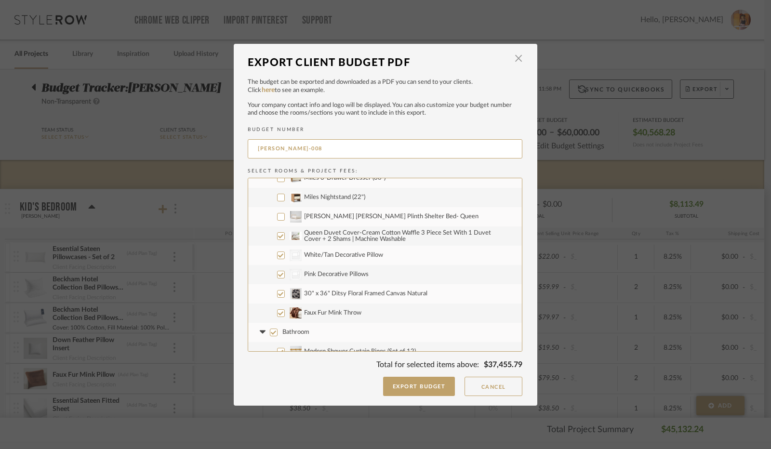
scroll to position [289, 0]
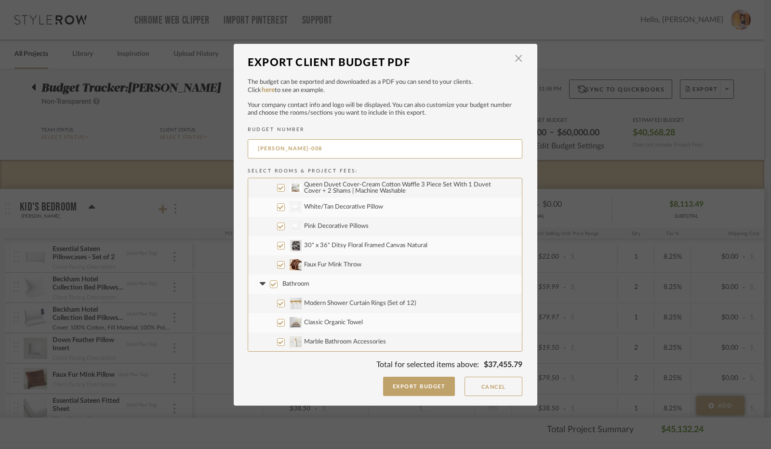
click at [279, 189] on input "Queen Duvet Cover-Cream Cotton Waffle 3 Piece Set With 1 Duvet Cover + 2 Shams …" at bounding box center [281, 188] width 8 height 8
checkbox input "false"
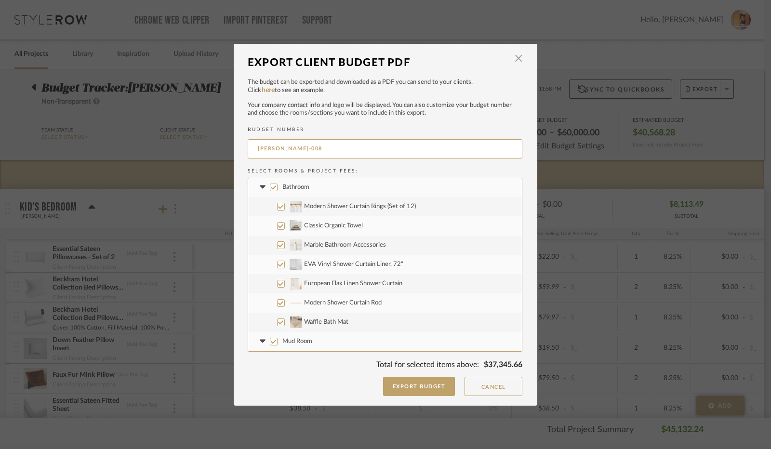
scroll to position [386, 0]
click at [279, 208] on input "Modern Shower Curtain Rings (Set of 12)" at bounding box center [281, 207] width 8 height 8
checkbox input "false"
click at [279, 226] on input "Classic Organic Towel" at bounding box center [281, 227] width 8 height 8
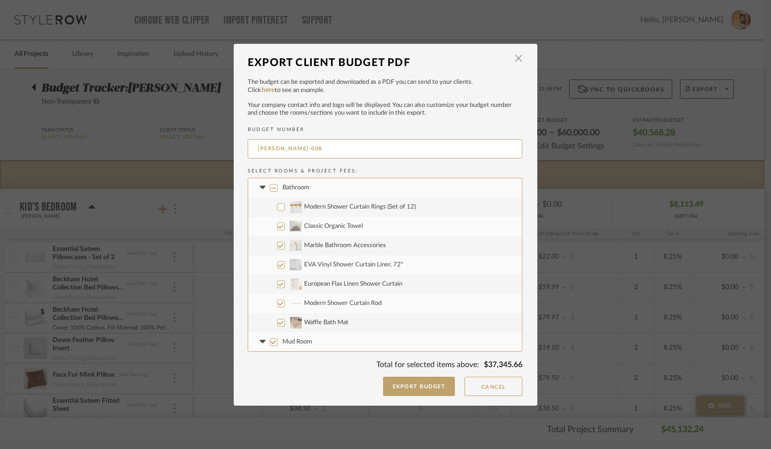
checkbox input "false"
click at [277, 246] on input "Marble Bathroom Accessories" at bounding box center [281, 246] width 8 height 8
checkbox input "false"
click at [277, 267] on input "EVA Vinyl Shower Curtain Liner, 72"" at bounding box center [281, 265] width 8 height 8
checkbox input "false"
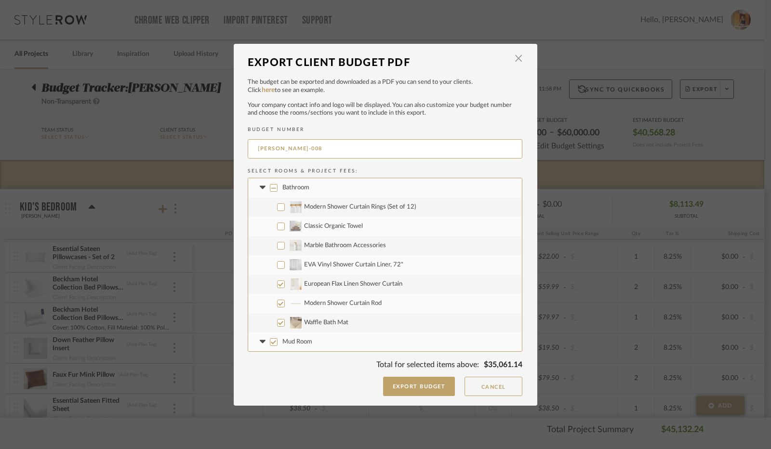
click at [277, 285] on input "European Flax Linen Shower Curtain" at bounding box center [281, 285] width 8 height 8
checkbox input "false"
click at [277, 301] on input "Modern Shower Curtain Rod" at bounding box center [281, 304] width 8 height 8
checkbox input "false"
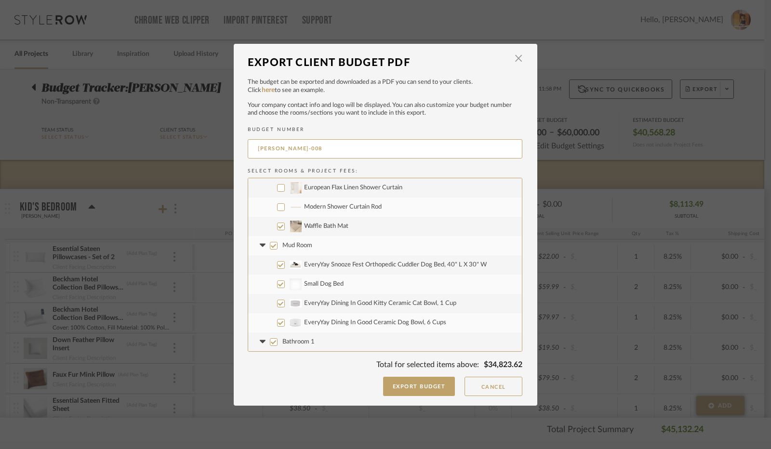
scroll to position [530, 0]
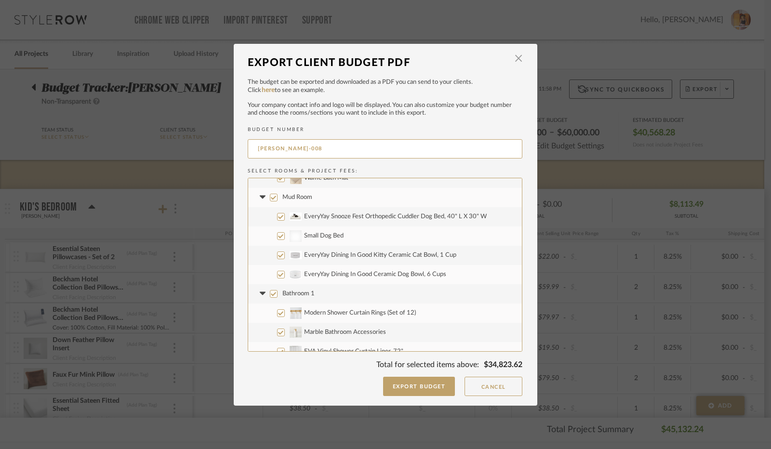
click at [277, 215] on input "EveryYay Snooze Fest Orthopedic Cuddler Dog Bed, 40" L X 30" W" at bounding box center [281, 217] width 8 height 8
checkbox input "false"
click at [278, 254] on input "EveryYay Dining In Good Kitty Ceramic Cat Bowl, 1 Cup" at bounding box center [281, 256] width 8 height 8
checkbox input "false"
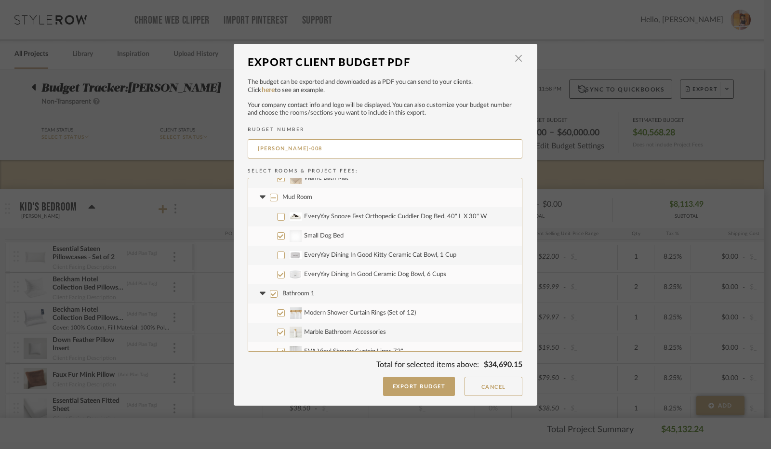
click at [277, 276] on input "EveryYay Dining In Good Ceramic Dog Bowl, 6 Cups" at bounding box center [281, 275] width 8 height 8
checkbox input "false"
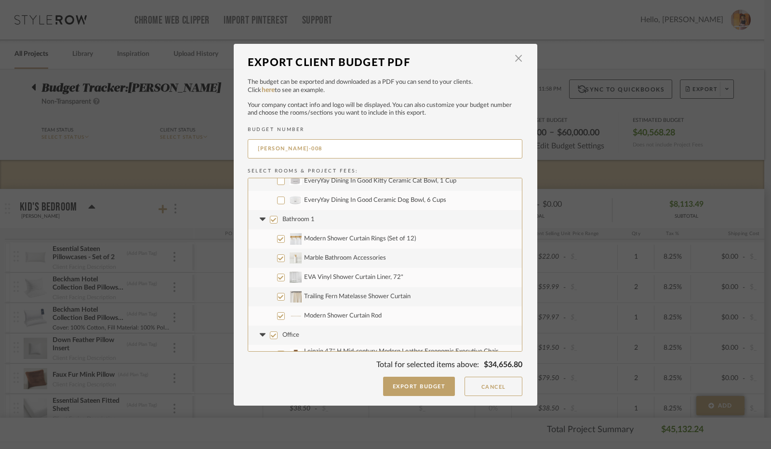
scroll to position [627, 0]
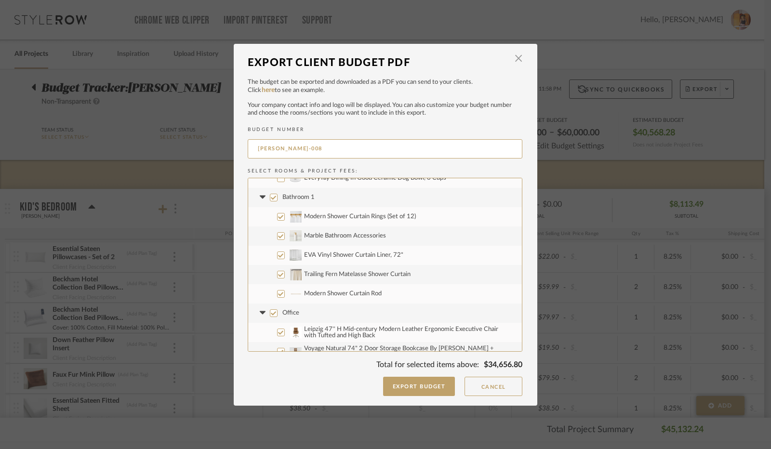
click at [270, 198] on input "Bathroom 1" at bounding box center [274, 198] width 8 height 8
checkbox input "false"
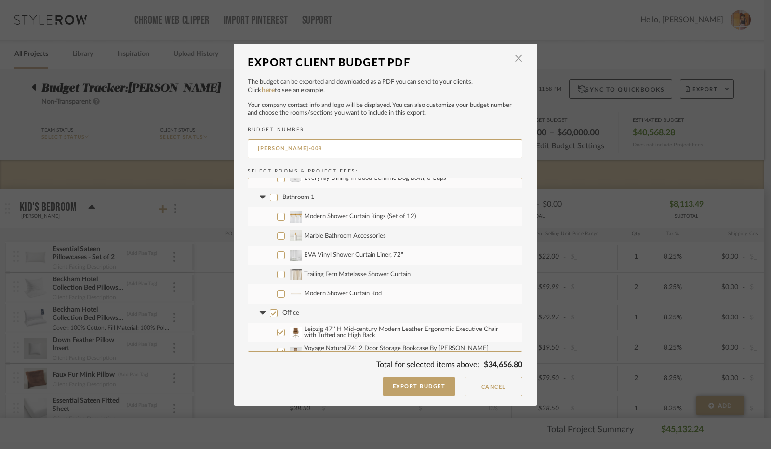
checkbox input "false"
click at [260, 198] on icon at bounding box center [262, 198] width 10 height 4
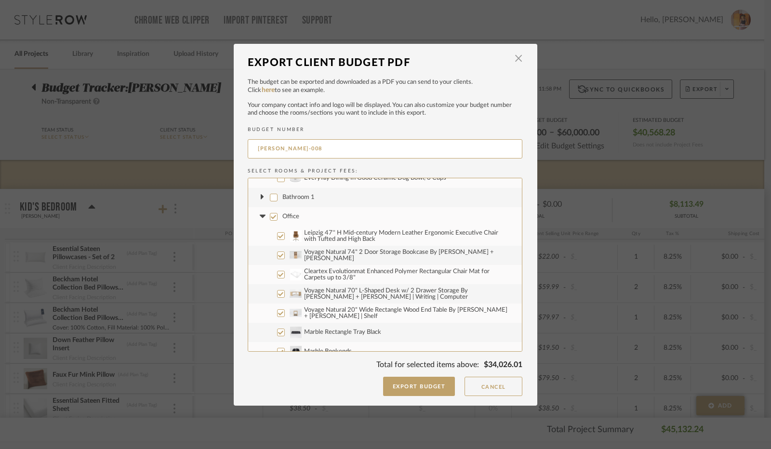
scroll to position [675, 0]
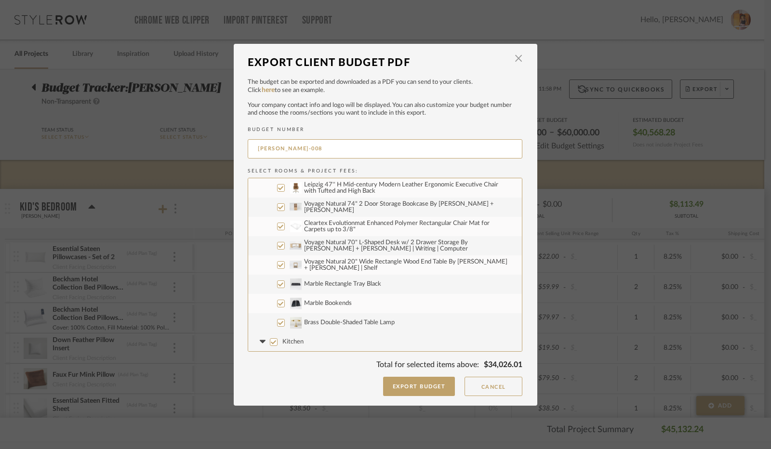
click at [278, 188] on input "Leipzig 47'' H Mid-century Modern Leather Ergonomic Executive Chair with Tufted…" at bounding box center [281, 188] width 8 height 8
checkbox input "false"
click at [277, 207] on input "Voyage Natural 74" 2 Door Storage Bookcase By [PERSON_NAME] + [PERSON_NAME]" at bounding box center [281, 207] width 8 height 8
checkbox input "false"
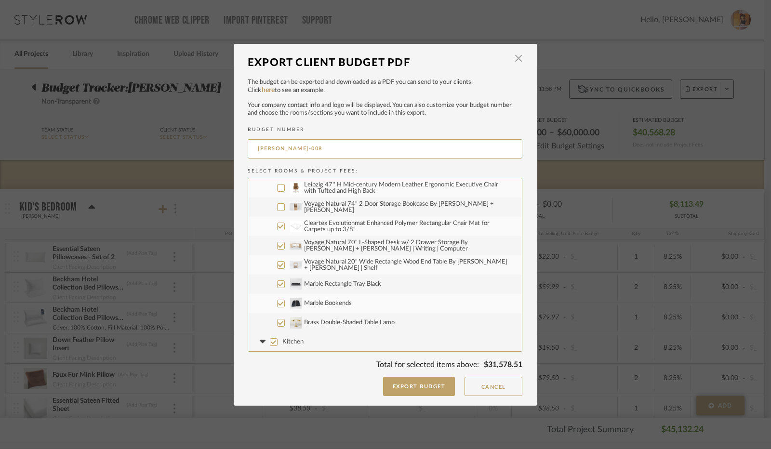
click at [277, 223] on input "Cleartex Evolutionmat Enhanced Polymer Rectangular Chair Mat for Carpets up to …" at bounding box center [281, 227] width 8 height 8
checkbox input "false"
click at [279, 245] on input "Voyage Natural 70" L-Shaped Desk w/ 2 Drawer Storage By [PERSON_NAME] + [PERSON…" at bounding box center [281, 246] width 8 height 8
checkbox input "false"
click at [279, 265] on input "Voyage Natural 20" Wide Rectangle Wood End Table By [PERSON_NAME] + [PERSON_NAM…" at bounding box center [281, 265] width 8 height 8
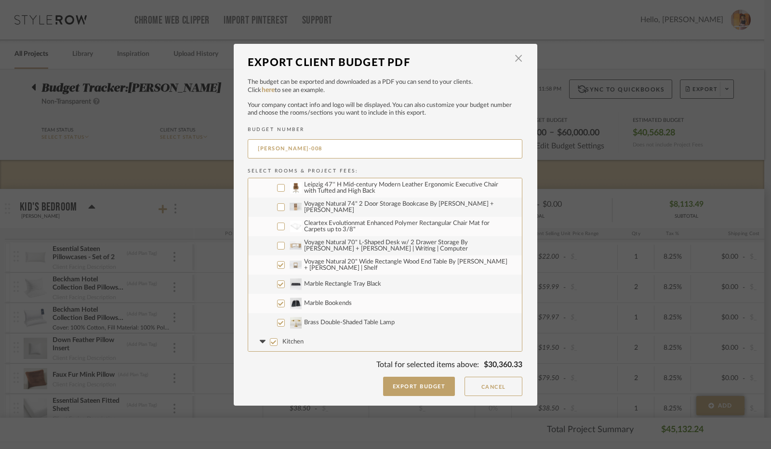
checkbox input "false"
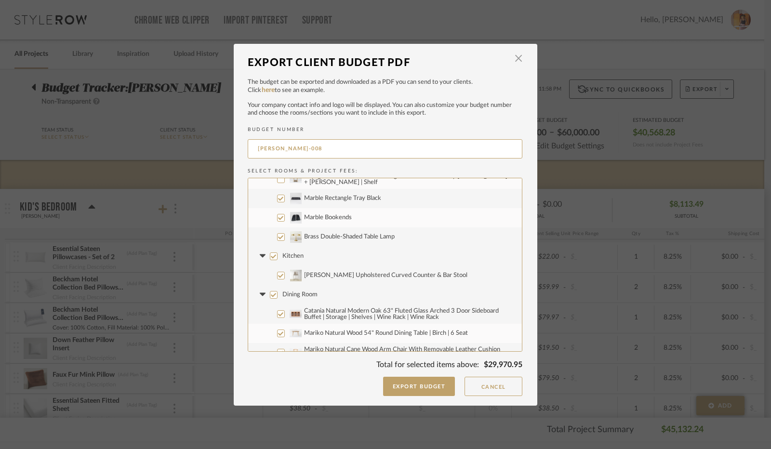
scroll to position [771, 0]
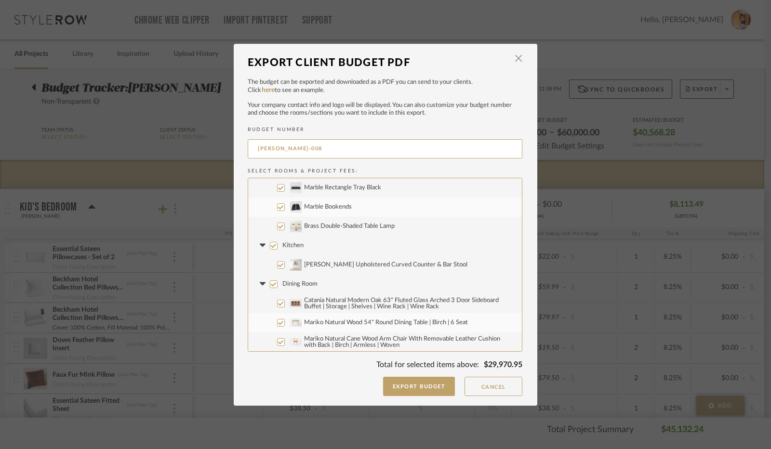
drag, startPoint x: 269, startPoint y: 246, endPoint x: 264, endPoint y: 246, distance: 4.8
click at [270, 246] on input "Kitchen" at bounding box center [274, 246] width 8 height 8
checkbox input "false"
click at [260, 245] on icon at bounding box center [262, 245] width 6 height 3
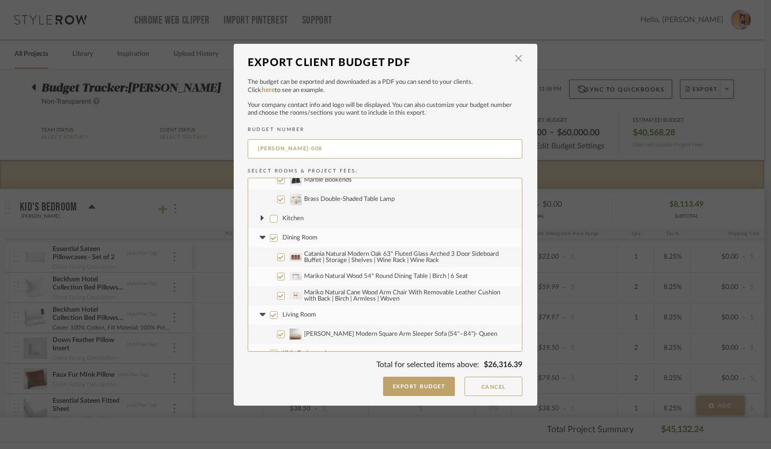
scroll to position [820, 0]
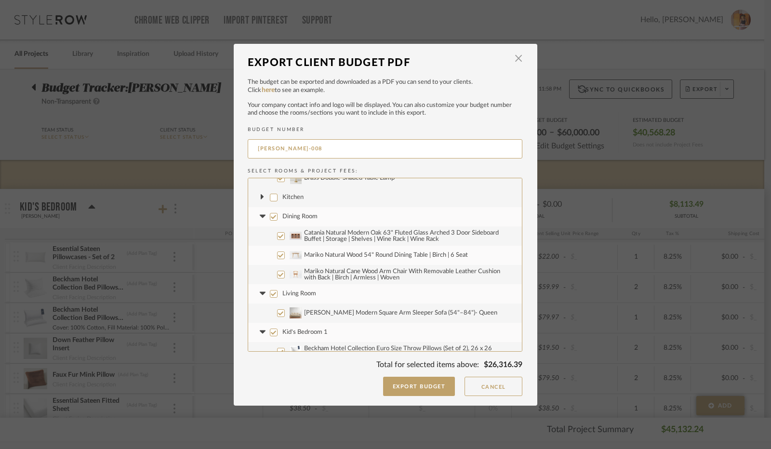
click at [270, 219] on input "Dining Room" at bounding box center [274, 217] width 8 height 8
checkbox input "false"
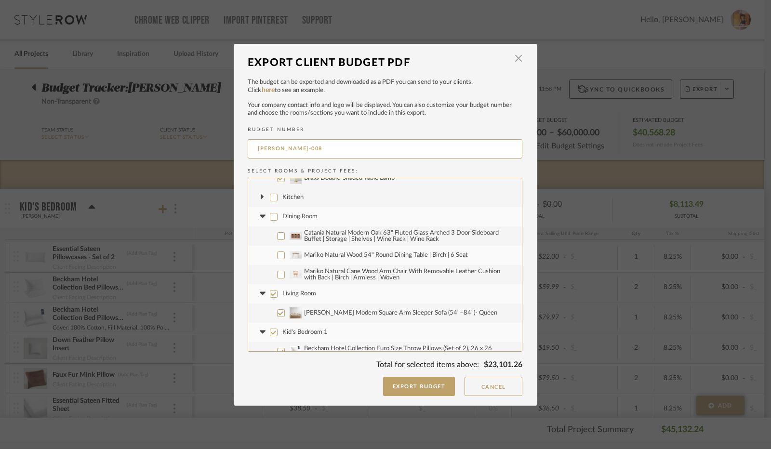
click at [257, 217] on icon at bounding box center [262, 217] width 10 height 4
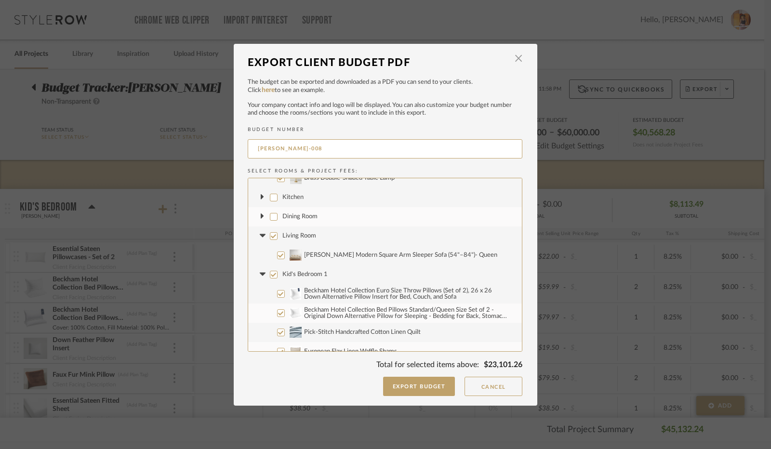
drag, startPoint x: 272, startPoint y: 238, endPoint x: 265, endPoint y: 237, distance: 7.3
click at [272, 238] on input "Living Room" at bounding box center [274, 236] width 8 height 8
checkbox input "false"
click at [261, 235] on icon at bounding box center [262, 236] width 10 height 4
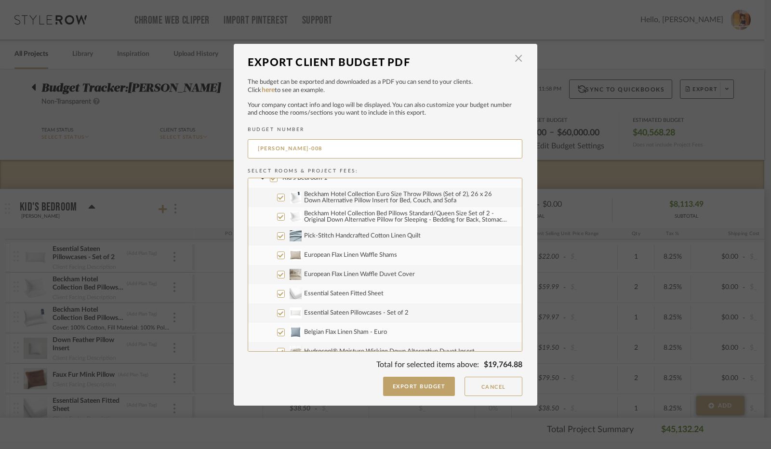
scroll to position [868, 0]
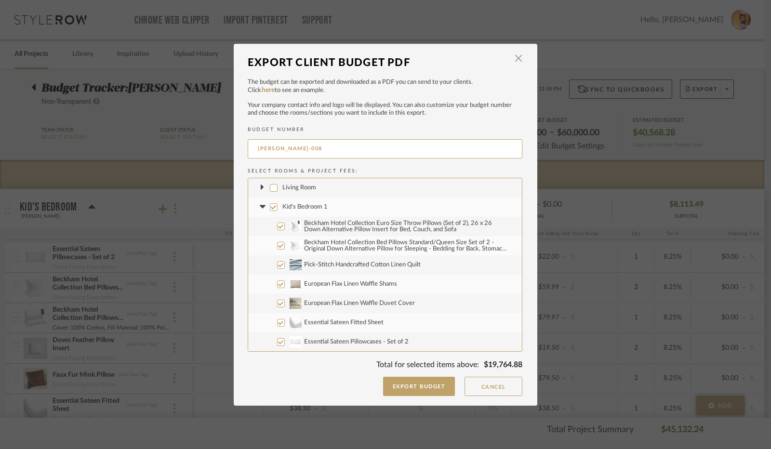
click at [271, 208] on input "Kid's Bedroom 1" at bounding box center [274, 207] width 8 height 8
checkbox input "false"
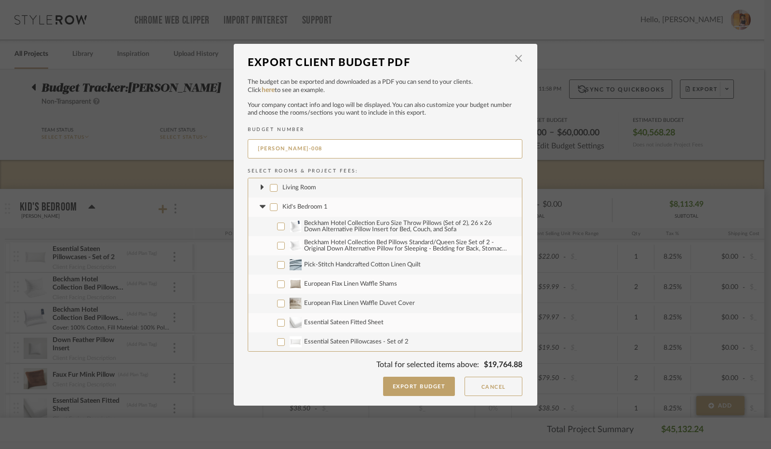
checkbox input "false"
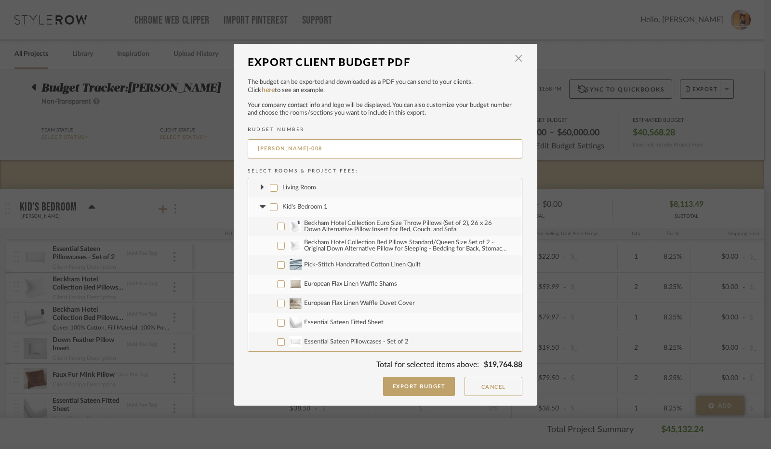
checkbox input "false"
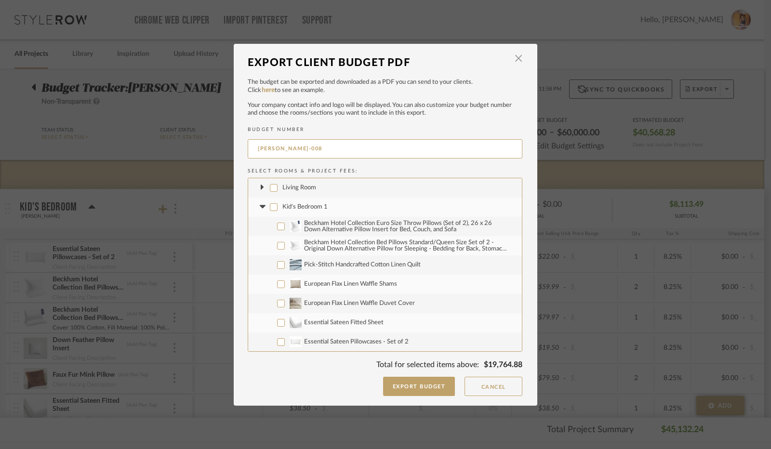
checkbox input "false"
click at [260, 208] on icon at bounding box center [262, 207] width 10 height 4
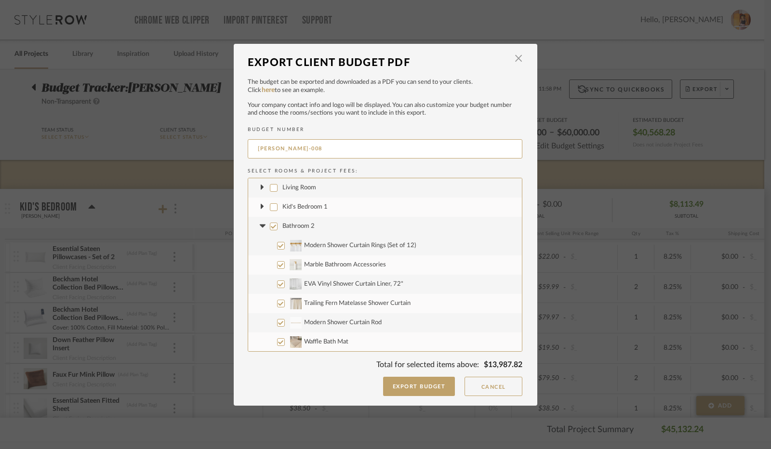
scroll to position [916, 0]
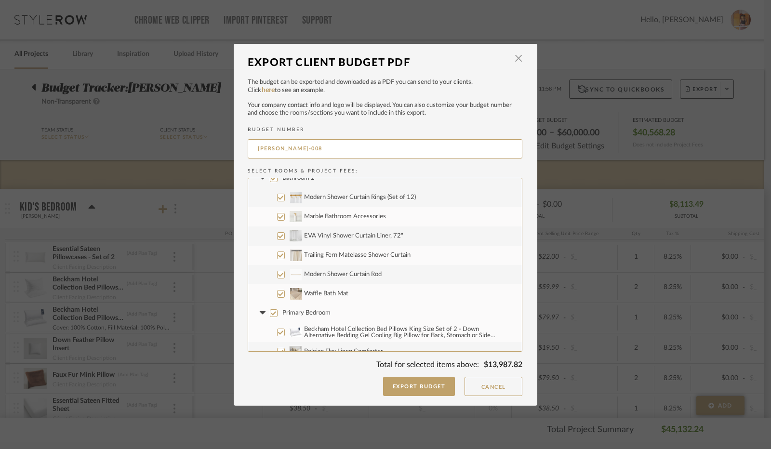
click at [278, 200] on input "Modern Shower Curtain Rings (Set of 12)" at bounding box center [281, 198] width 8 height 8
checkbox input "false"
click at [277, 218] on input "Marble Bathroom Accessories" at bounding box center [281, 217] width 8 height 8
checkbox input "false"
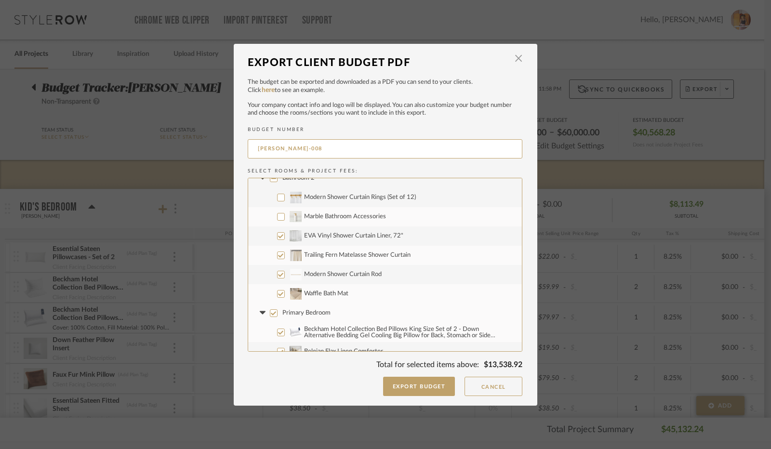
click at [278, 233] on input "EVA Vinyl Shower Curtain Liner, 72"" at bounding box center [281, 236] width 8 height 8
checkbox input "false"
click at [278, 255] on input "Trailing Fern Matelasse Shower Curtain" at bounding box center [281, 256] width 8 height 8
checkbox input "false"
click at [277, 276] on input "Modern Shower Curtain Rod" at bounding box center [281, 275] width 8 height 8
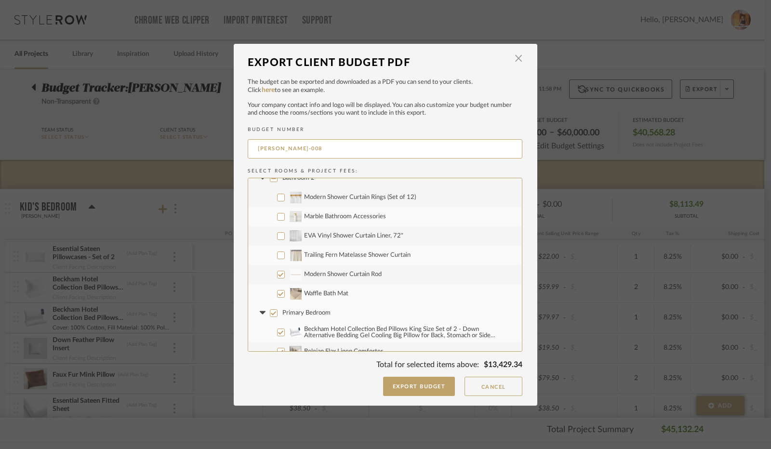
checkbox input "false"
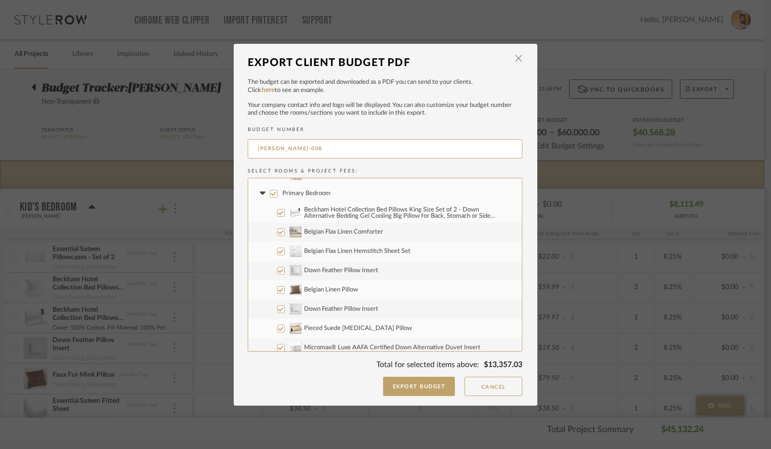
scroll to position [1061, 0]
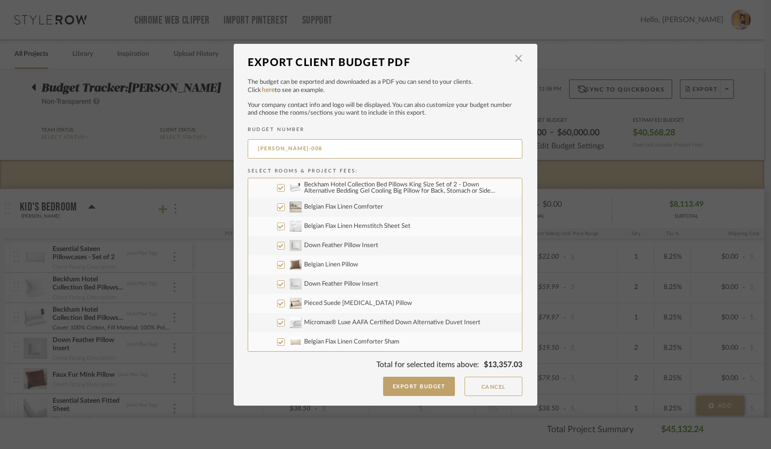
click at [277, 189] on input "Beckham Hotel Collection Bed Pillows King Size Set of 2 - Down Alternative Bedd…" at bounding box center [281, 188] width 8 height 8
checkbox input "false"
click at [277, 206] on input "Belgian Flax Linen Comforter" at bounding box center [281, 207] width 8 height 8
checkbox input "false"
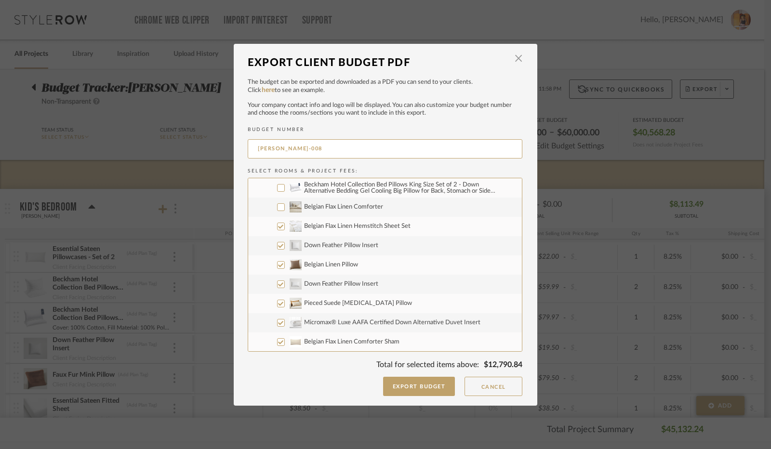
click at [278, 226] on input "Belgian Flax Linen Hemstitch Sheet Set" at bounding box center [281, 227] width 8 height 8
checkbox input "false"
click at [277, 246] on input "Down Feather Pillow Insert" at bounding box center [281, 246] width 8 height 8
click at [277, 245] on input "Down Feather Pillow Insert" at bounding box center [281, 246] width 8 height 8
checkbox input "true"
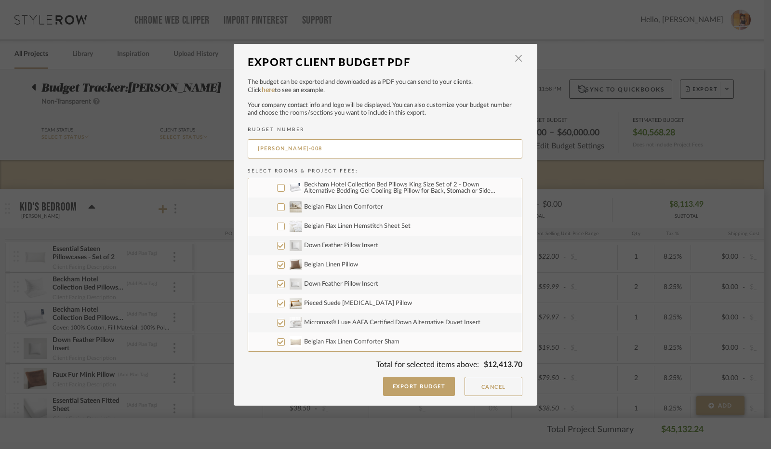
click at [277, 283] on input "Down Feather Pillow Insert" at bounding box center [281, 285] width 8 height 8
checkbox input "false"
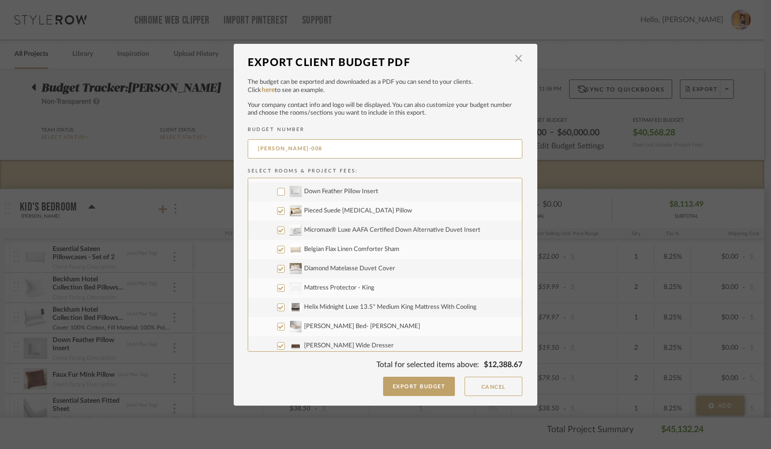
scroll to position [1157, 0]
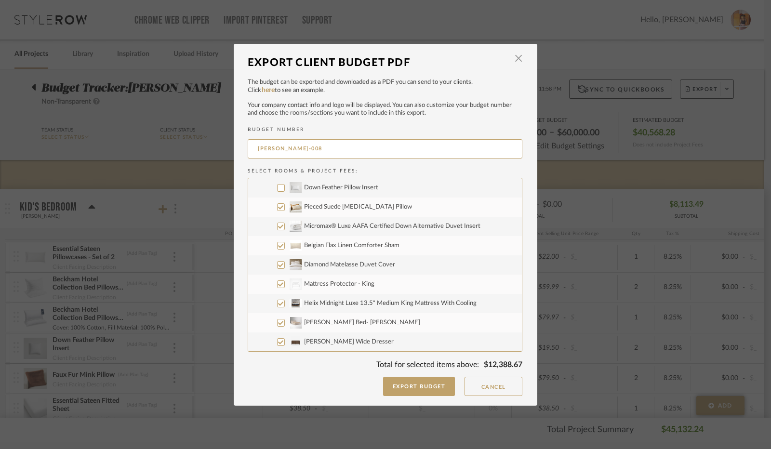
click at [277, 207] on input "Pieced Suede [MEDICAL_DATA] Pillow" at bounding box center [281, 207] width 8 height 8
checkbox input "false"
click at [277, 227] on input "Micromax® Luxe AAFA Certified Down Alternative Duvet Insert" at bounding box center [281, 227] width 8 height 8
checkbox input "false"
click at [277, 244] on input "Belgian Flax Linen Comforter Sham" at bounding box center [281, 246] width 8 height 8
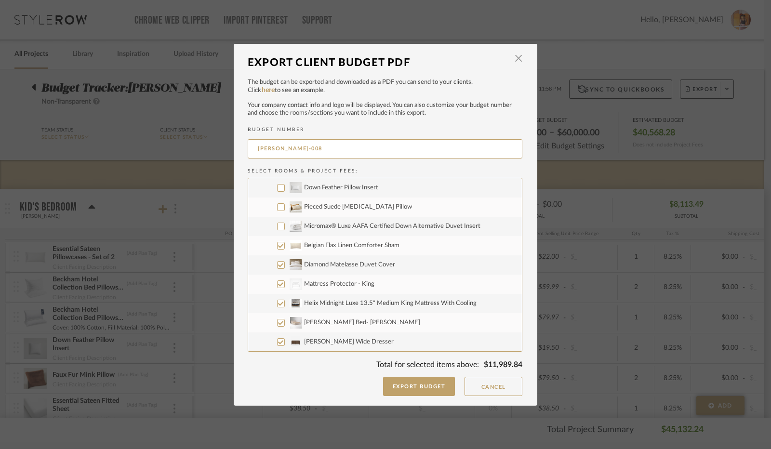
checkbox input "false"
click at [278, 265] on input "Diamond Matelasse Duvet Cover" at bounding box center [281, 265] width 8 height 8
checkbox input "false"
click at [279, 286] on input "CategoryIconBeds Created with Sketch. Mattress Protector - King" at bounding box center [281, 285] width 8 height 8
checkbox input "false"
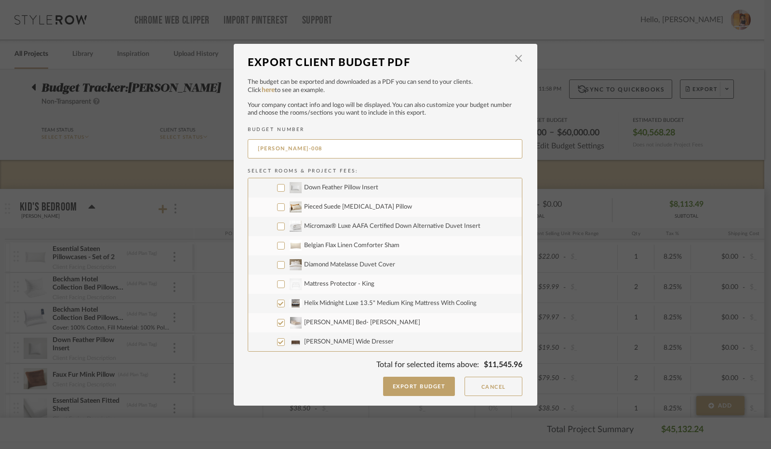
scroll to position [1205, 0]
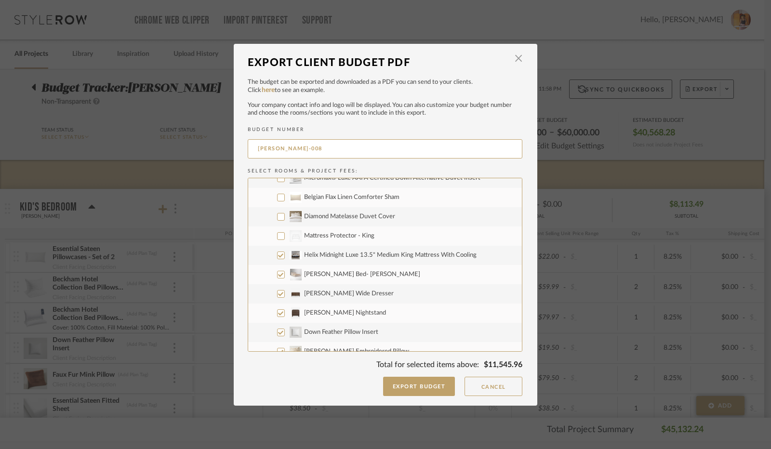
click at [277, 256] on input "Helix Midnight Luxe 13.5" Medium King Mattress With Cooling" at bounding box center [281, 256] width 8 height 8
checkbox input "false"
click at [277, 272] on input "[PERSON_NAME] Bed- [PERSON_NAME]" at bounding box center [281, 275] width 8 height 8
checkbox input "false"
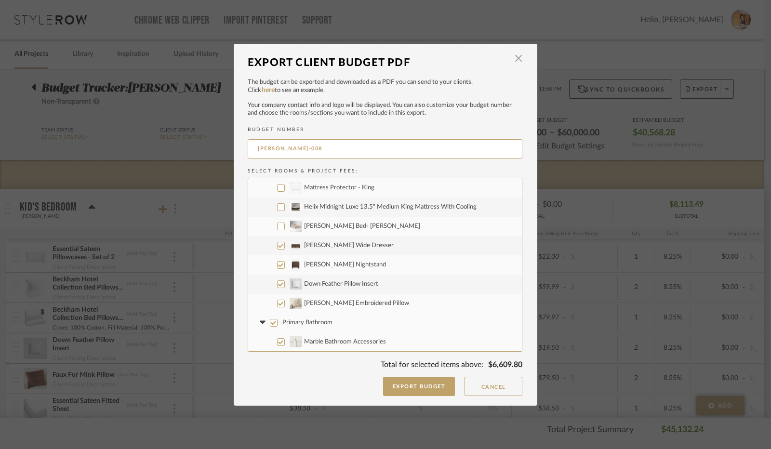
click at [277, 245] on input "[PERSON_NAME] Wide Dresser" at bounding box center [281, 246] width 8 height 8
checkbox input "false"
click at [277, 263] on input "[PERSON_NAME] Nightstand" at bounding box center [281, 265] width 8 height 8
checkbox input "false"
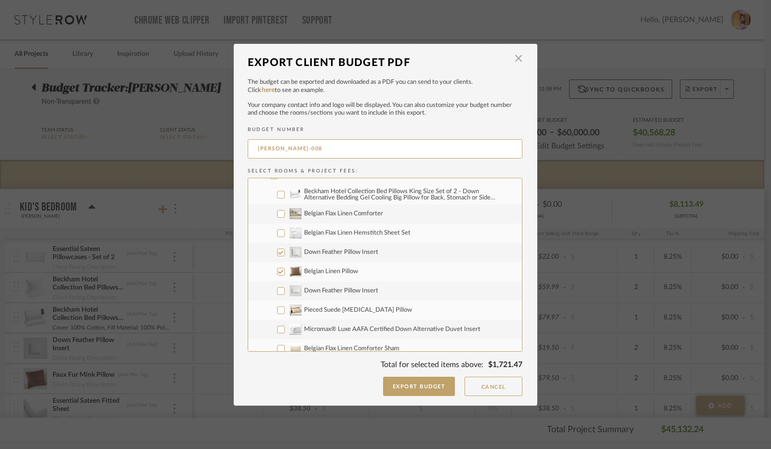
scroll to position [1012, 0]
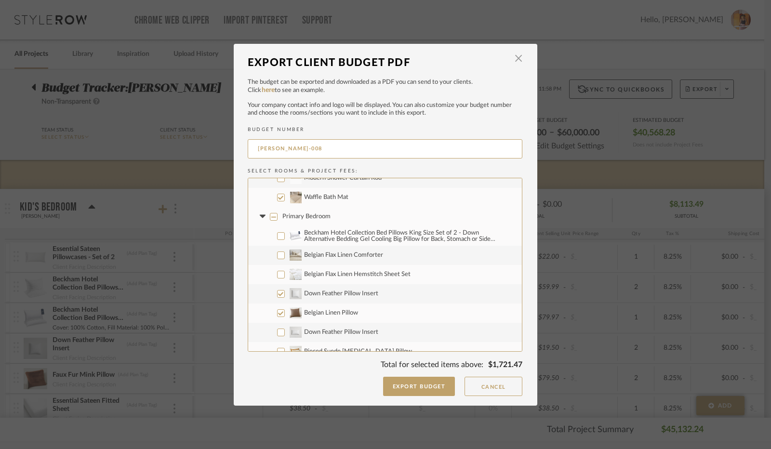
click at [277, 296] on input "Down Feather Pillow Insert" at bounding box center [281, 294] width 8 height 8
checkbox input "false"
click at [277, 314] on input "Belgian Linen Pillow" at bounding box center [281, 314] width 8 height 8
checkbox input "false"
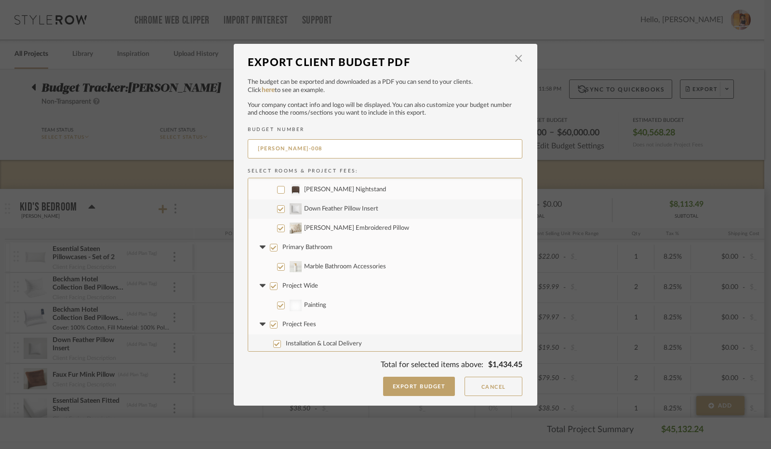
scroll to position [1331, 0]
click at [270, 245] on input "Primary Bathroom" at bounding box center [274, 246] width 8 height 8
checkbox input "false"
click at [259, 245] on icon at bounding box center [262, 245] width 6 height 3
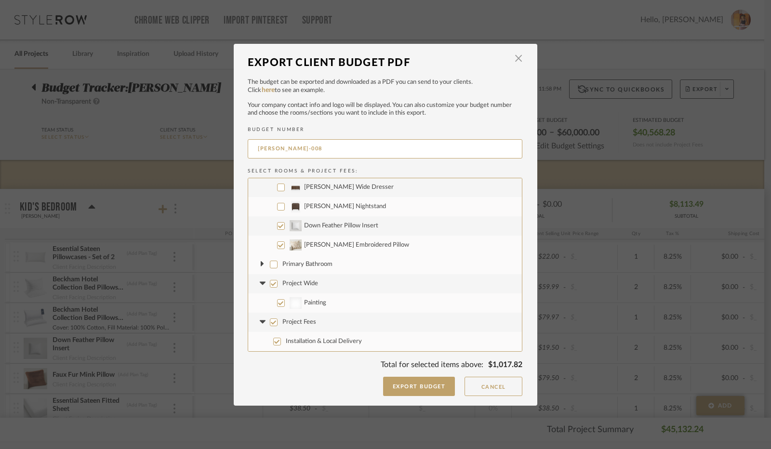
scroll to position [1311, 0]
click at [270, 284] on input "Project Wide" at bounding box center [274, 285] width 8 height 8
checkbox input "false"
click at [260, 285] on icon at bounding box center [262, 285] width 10 height 4
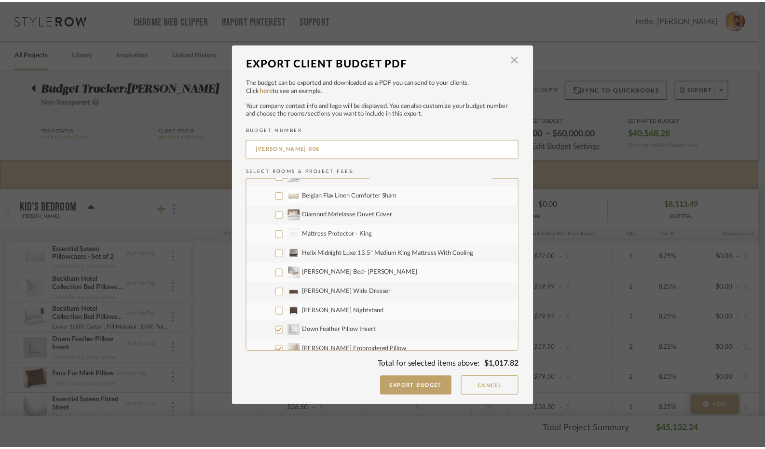
scroll to position [1292, 0]
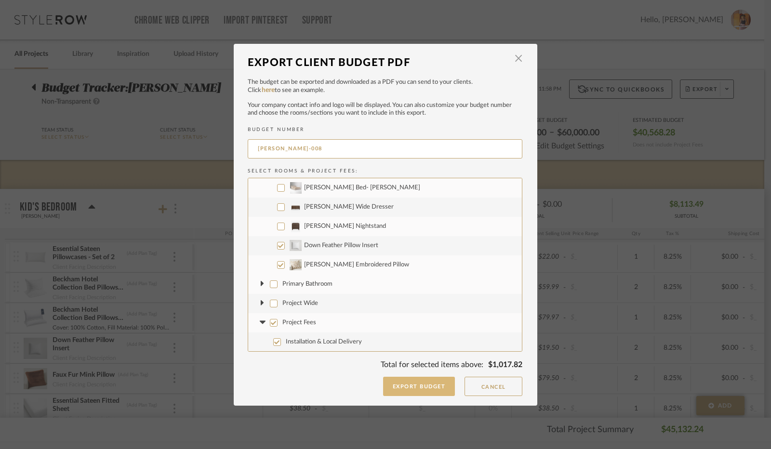
click at [419, 394] on button "Export Budget" at bounding box center [419, 386] width 72 height 19
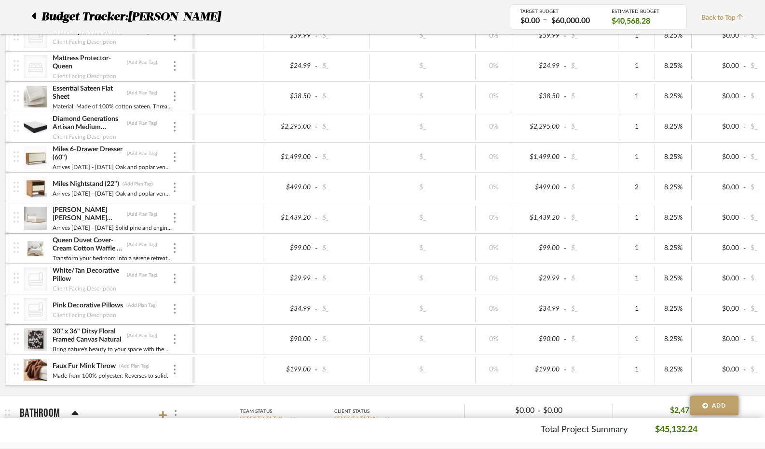
scroll to position [145, 0]
